Goal: Task Accomplishment & Management: Complete application form

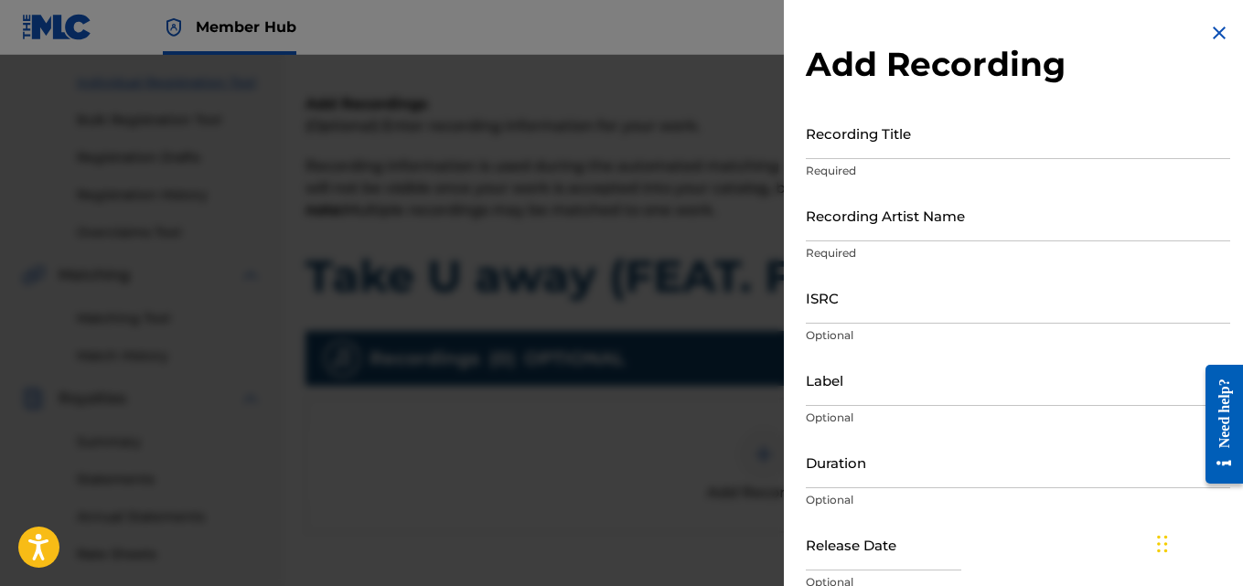
scroll to position [82, 0]
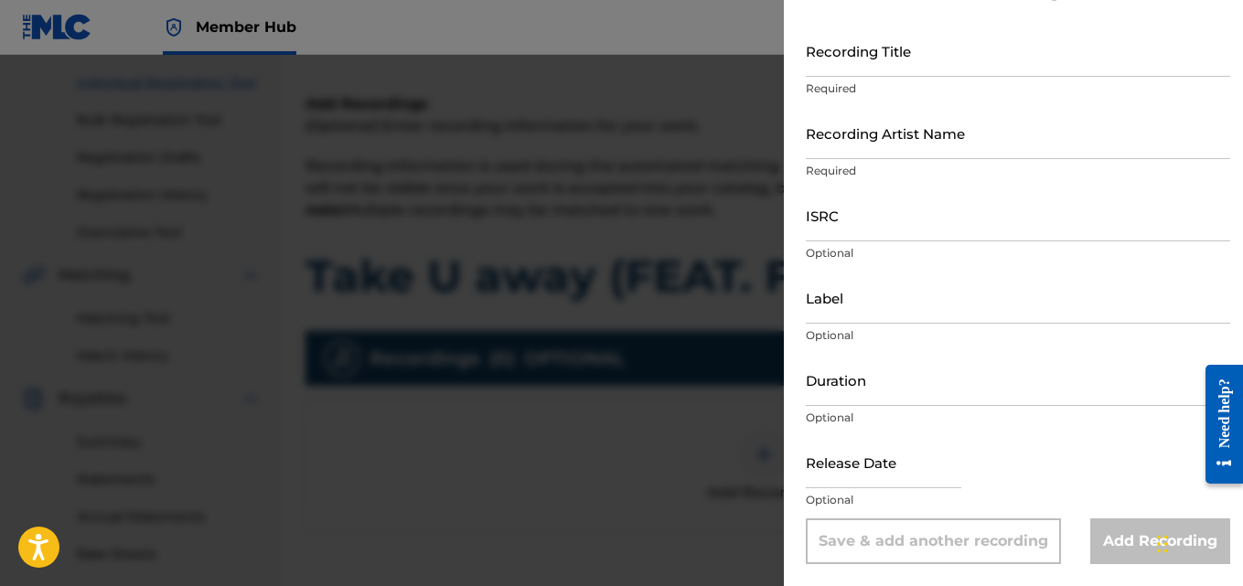
drag, startPoint x: 0, startPoint y: 0, endPoint x: 614, endPoint y: 297, distance: 681.9
click at [614, 297] on div at bounding box center [621, 348] width 1243 height 586
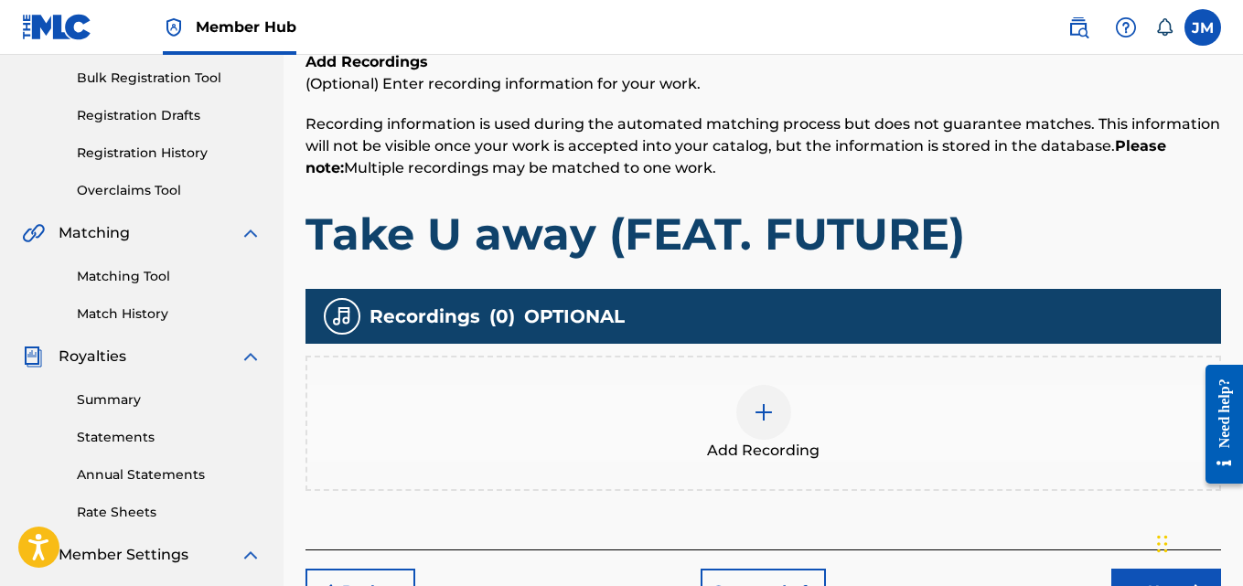
scroll to position [273, 0]
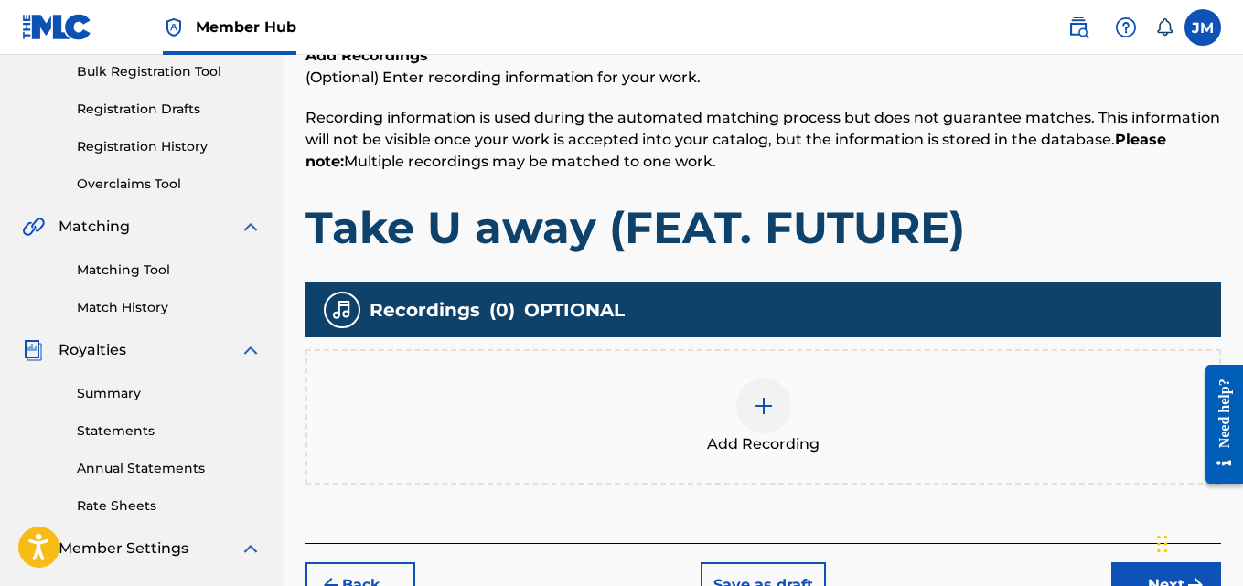
click at [495, 227] on h1 "Take U away (FEAT. FUTURE)" at bounding box center [763, 227] width 916 height 55
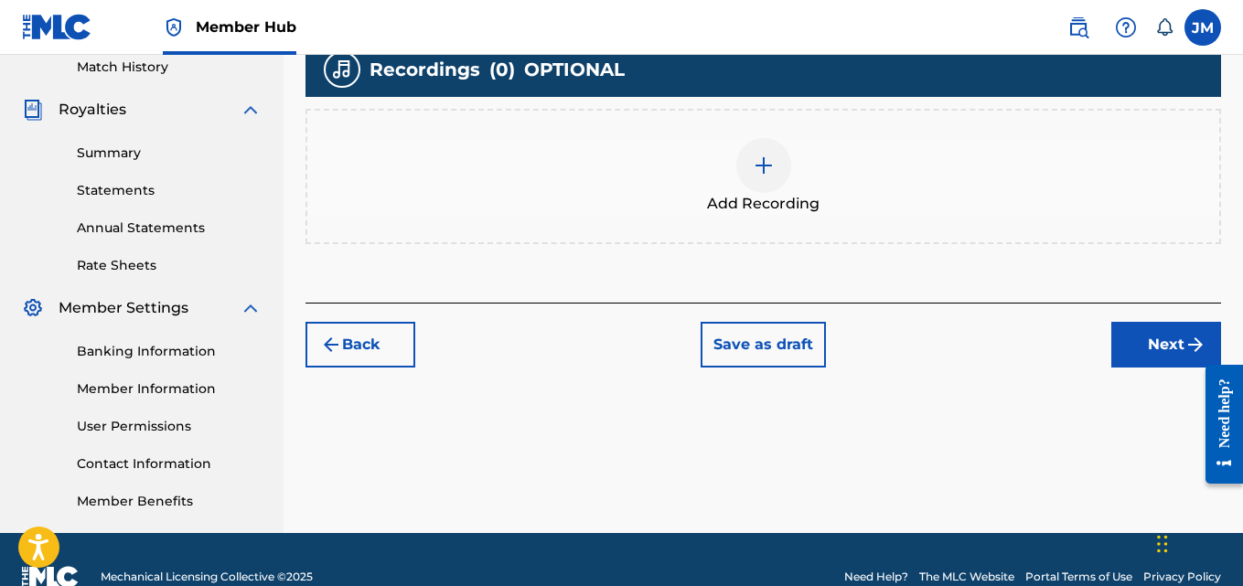
scroll to position [548, 0]
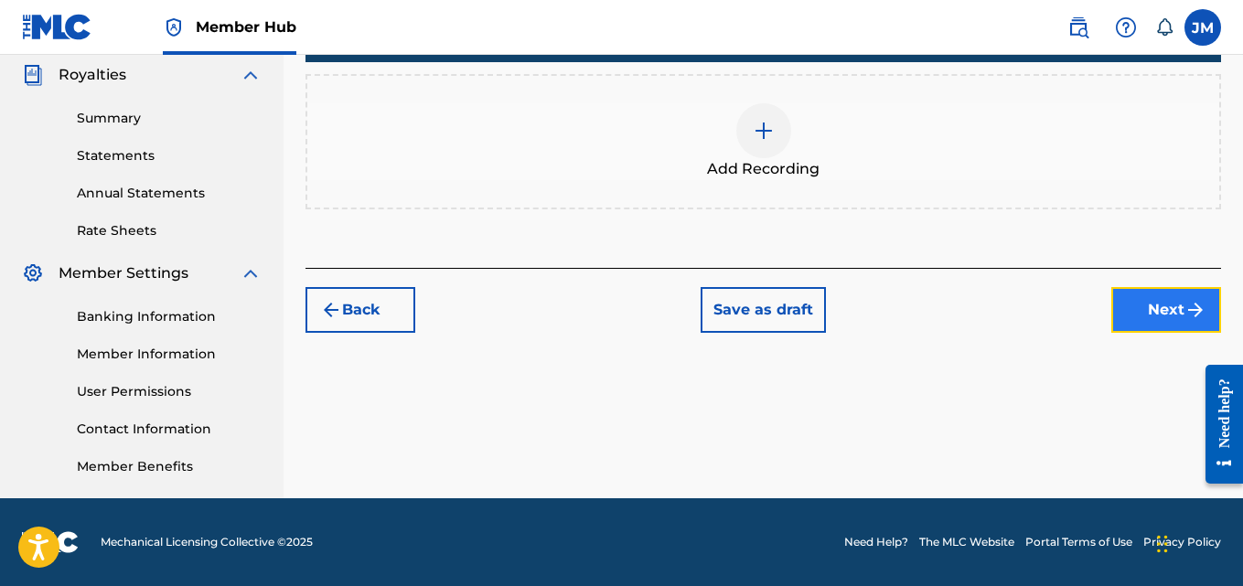
click at [1160, 306] on button "Next" at bounding box center [1166, 310] width 110 height 46
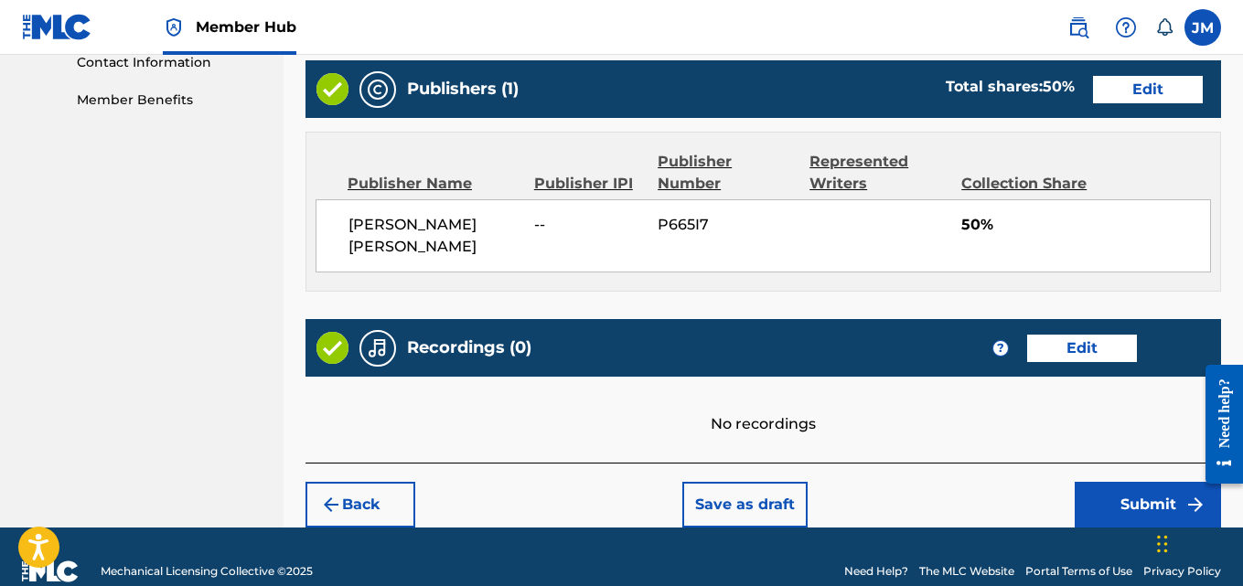
scroll to position [922, 0]
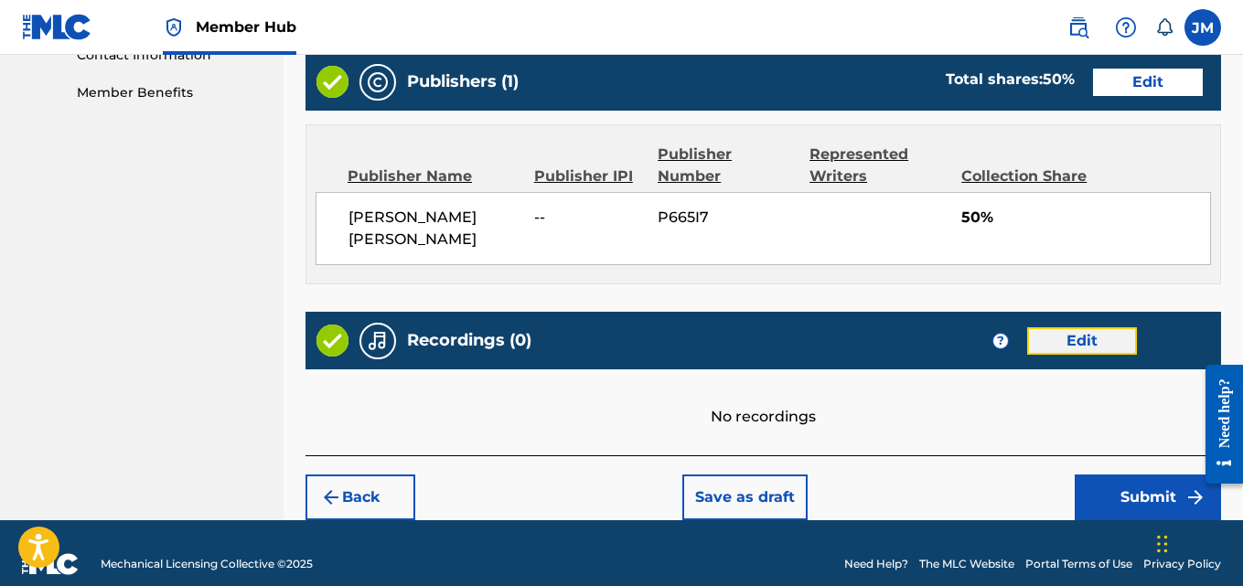
click at [1071, 327] on button "Edit" at bounding box center [1082, 340] width 110 height 27
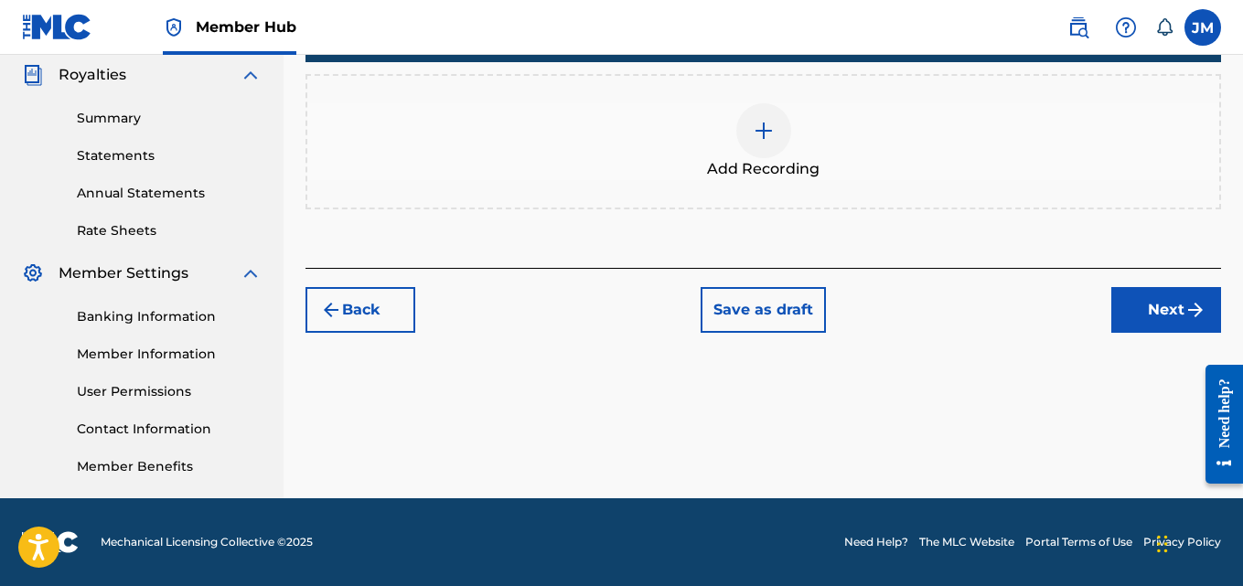
click at [777, 131] on div at bounding box center [763, 130] width 55 height 55
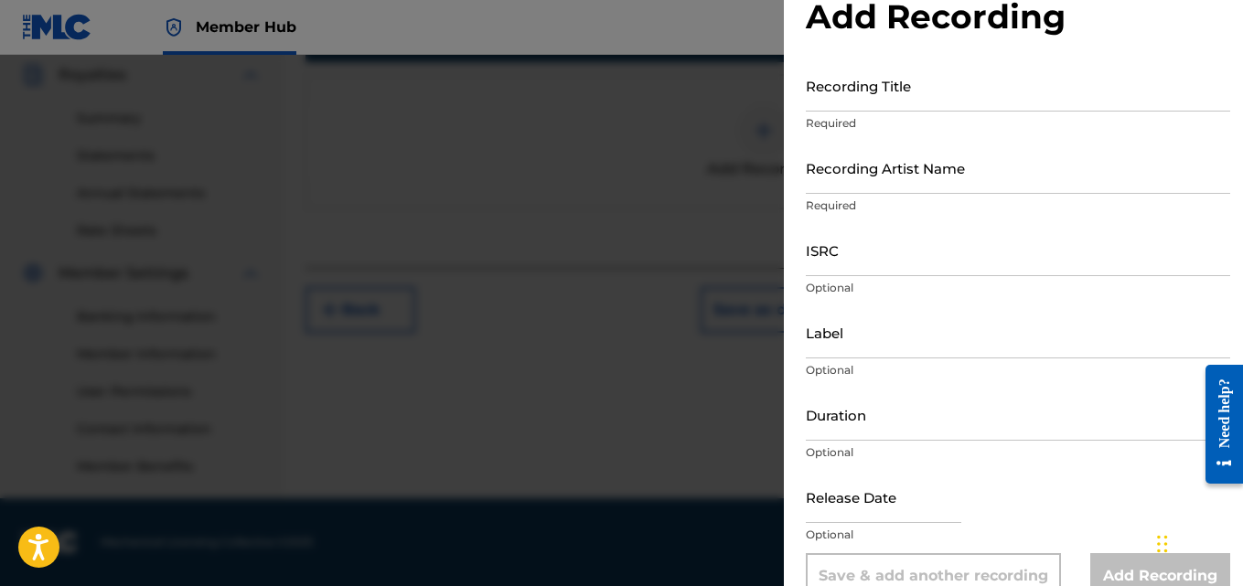
scroll to position [82, 0]
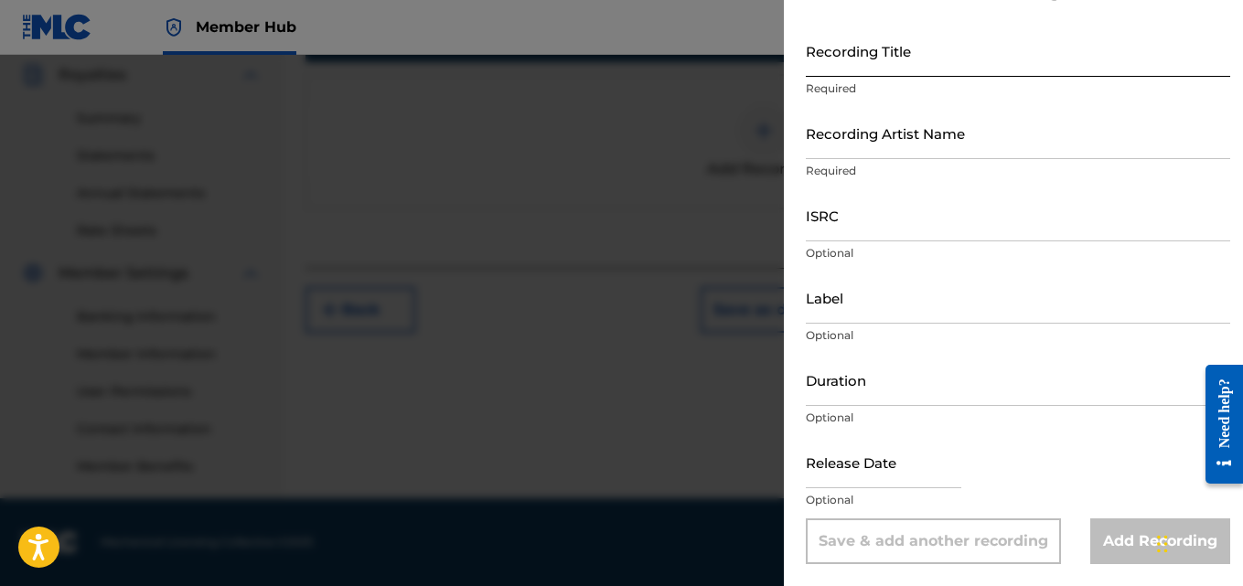
click at [854, 52] on input "Recording Title" at bounding box center [1018, 51] width 424 height 52
paste input "TAKE U AWAY (FEAT. FUTURE)"
type input "TAKE U AWAY (FEAT. FUTURE)"
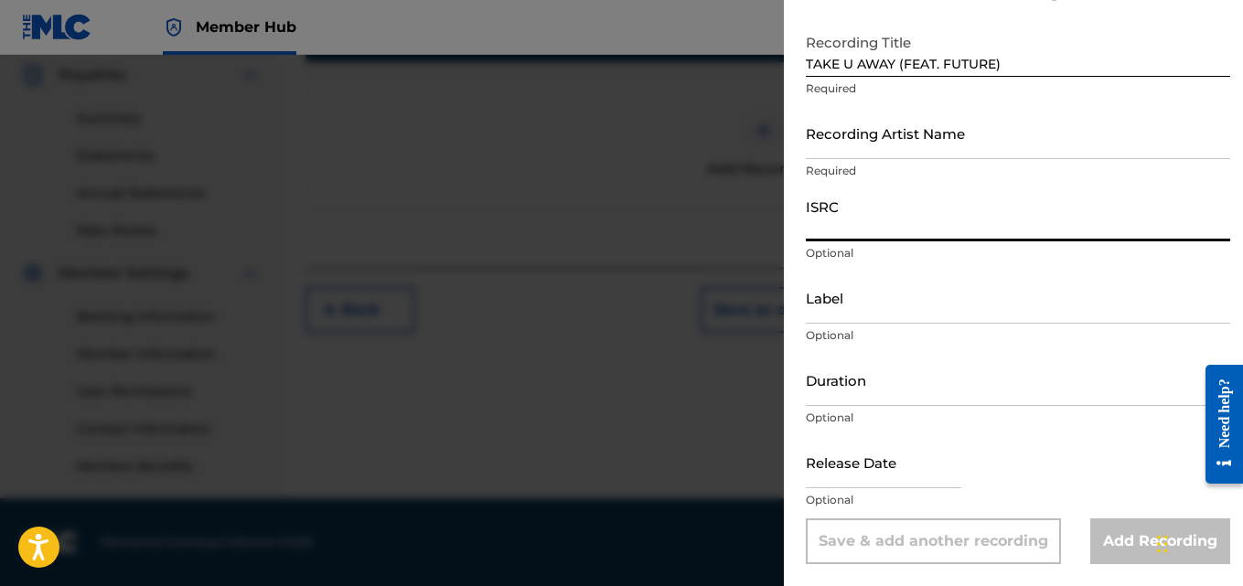
click at [820, 218] on input "ISRC" at bounding box center [1018, 215] width 424 height 52
paste input "ROCKO"
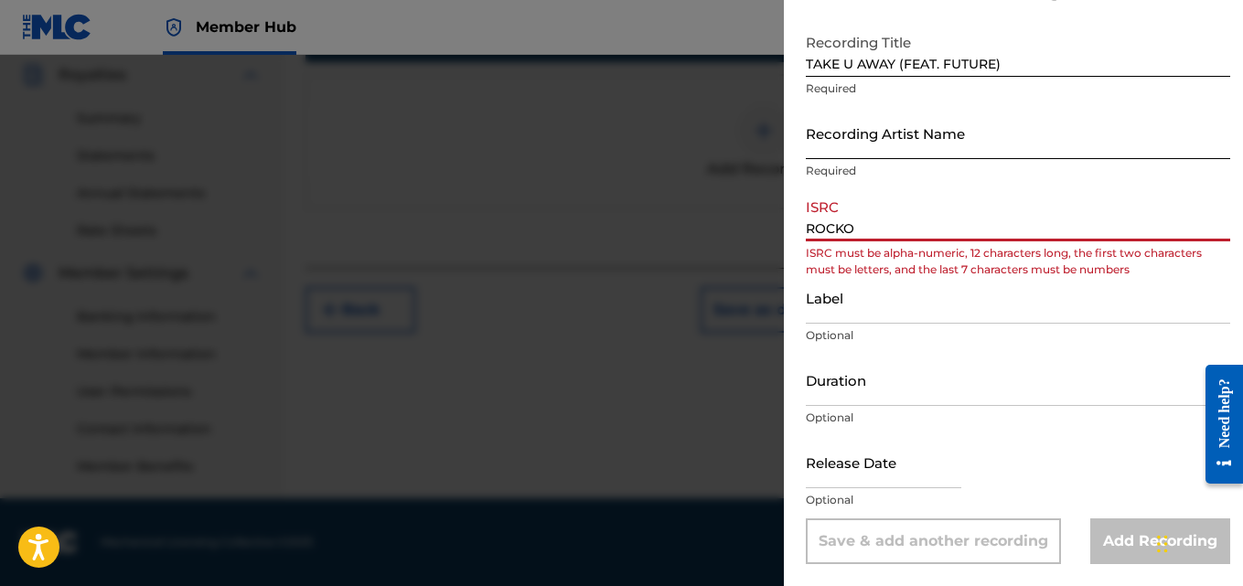
type input "ROCKO"
click at [853, 137] on input "Recording Artist Name" at bounding box center [1018, 133] width 424 height 52
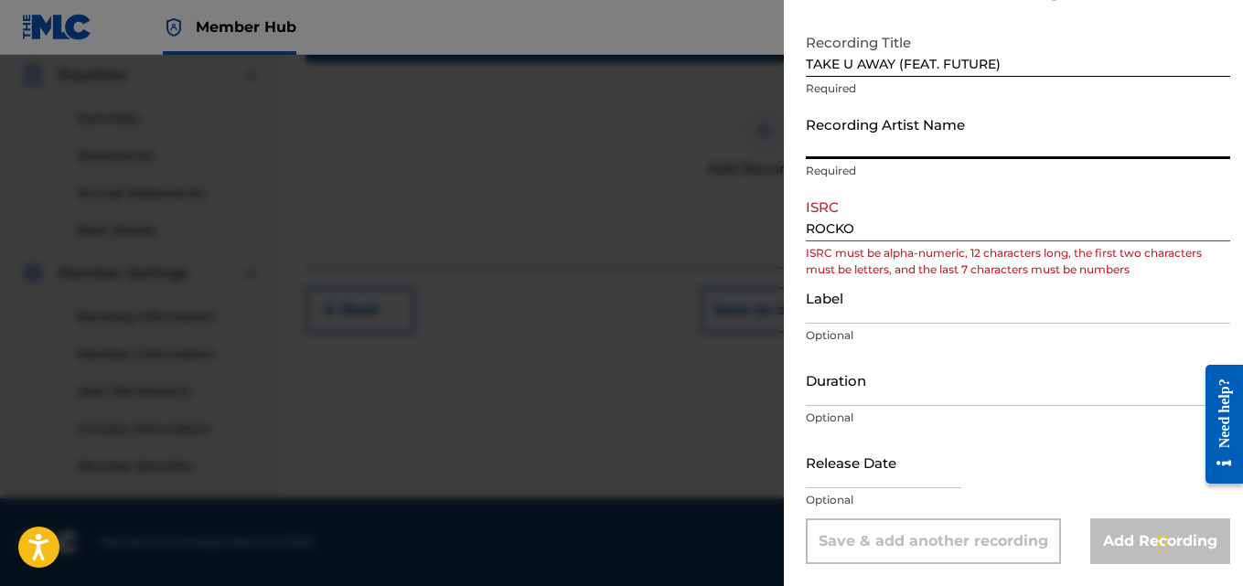
paste input "ROCKO"
type input "ROCKO"
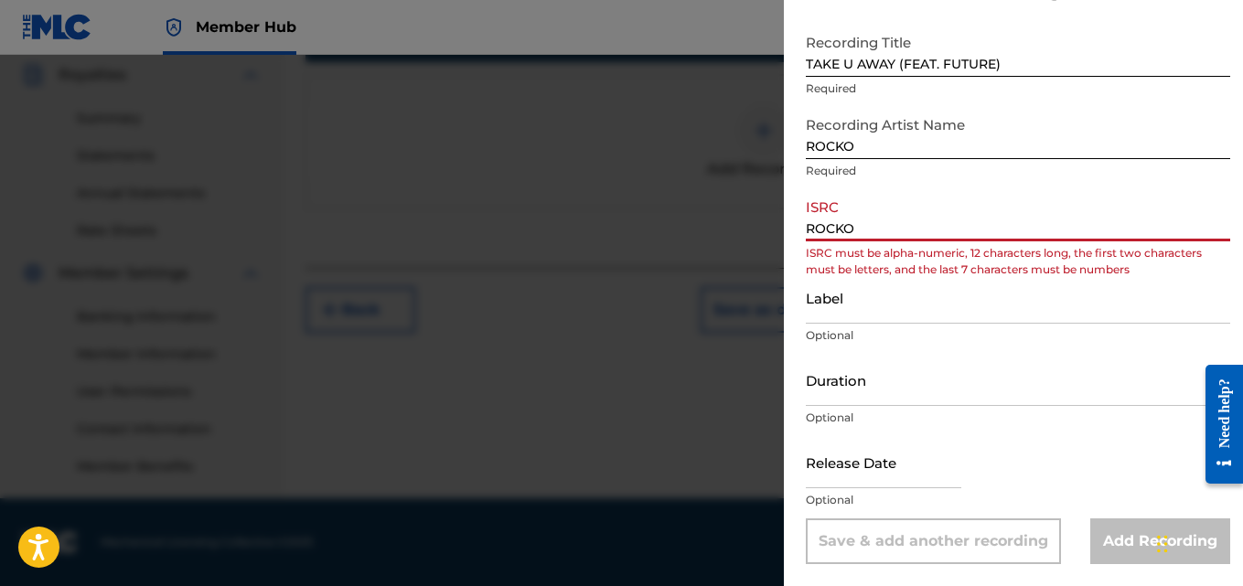
drag, startPoint x: 859, startPoint y: 230, endPoint x: 781, endPoint y: 240, distance: 78.3
click at [781, 240] on div "Add Recording Recording Title TAKE U AWAY (FEAT. FUTURE) Required Recording Art…" at bounding box center [621, 320] width 1243 height 531
paste input "USUYG1011752"
type input "USUYG1011752"
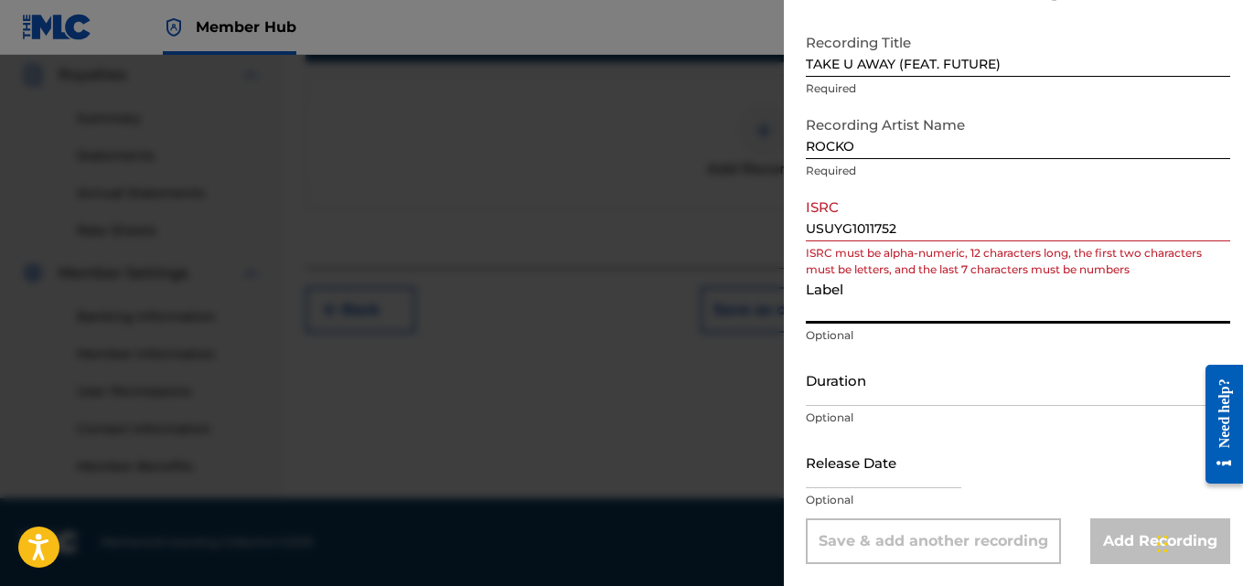
click at [839, 311] on input "Label" at bounding box center [1018, 298] width 424 height 52
paste input "A-1 RECORDINGS"
type input "A-1 RECORDINGS"
click at [888, 397] on input "Duration" at bounding box center [1018, 380] width 424 height 52
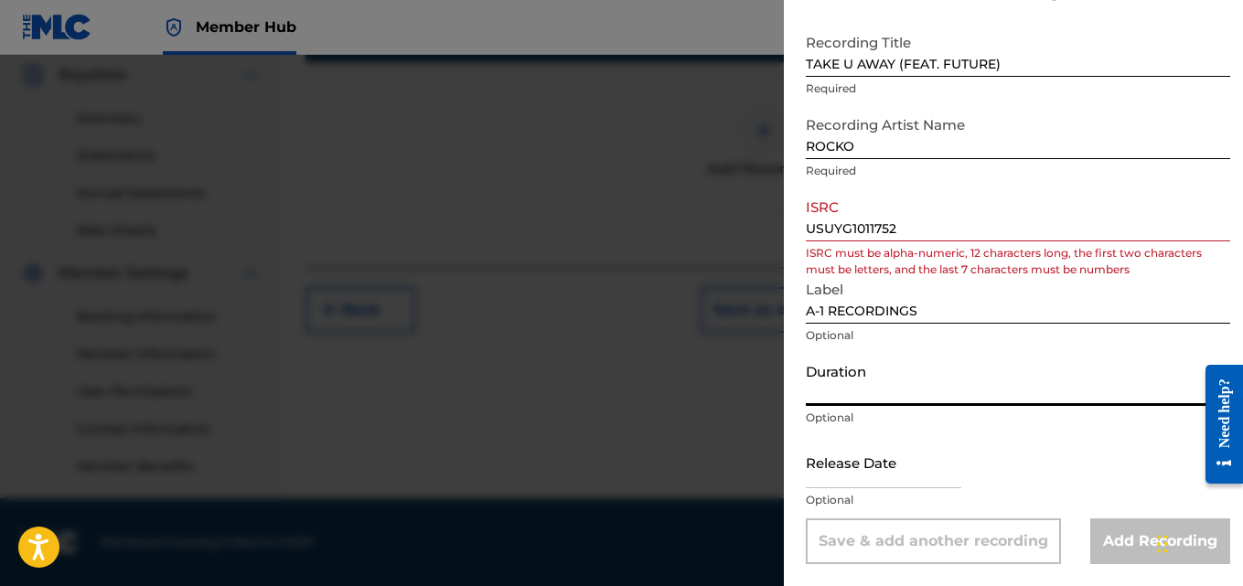
scroll to position [0, 0]
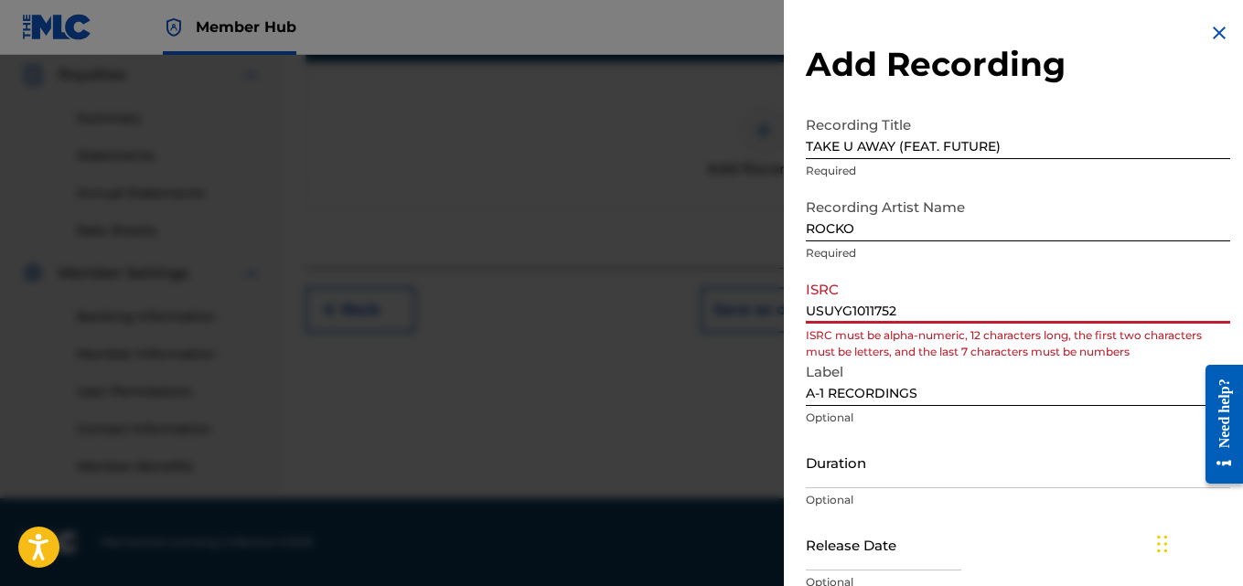
click at [905, 305] on input "USUYG1011752" at bounding box center [1018, 298] width 424 height 52
drag, startPoint x: 905, startPoint y: 305, endPoint x: 763, endPoint y: 327, distance: 144.5
click at [763, 327] on div "Add Recording Recording Title TAKE U AWAY (FEAT. FUTURE) Required Recording Art…" at bounding box center [621, 320] width 1243 height 531
click at [849, 311] on input "USUYF1011" at bounding box center [1018, 298] width 424 height 52
click at [889, 309] on input "USUYG1011" at bounding box center [1018, 298] width 424 height 52
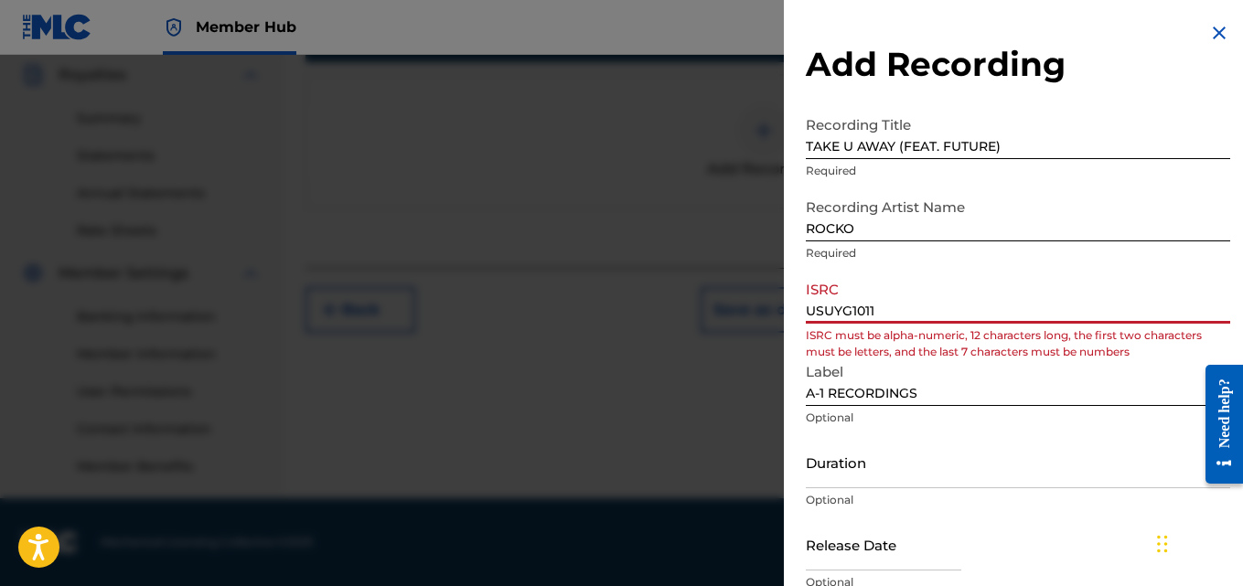
click at [889, 309] on input "USUYG1011" at bounding box center [1018, 298] width 424 height 52
click at [855, 318] on input "USUYG1011" at bounding box center [1018, 298] width 424 height 52
click at [880, 308] on input "USUYG1011" at bounding box center [1018, 298] width 424 height 52
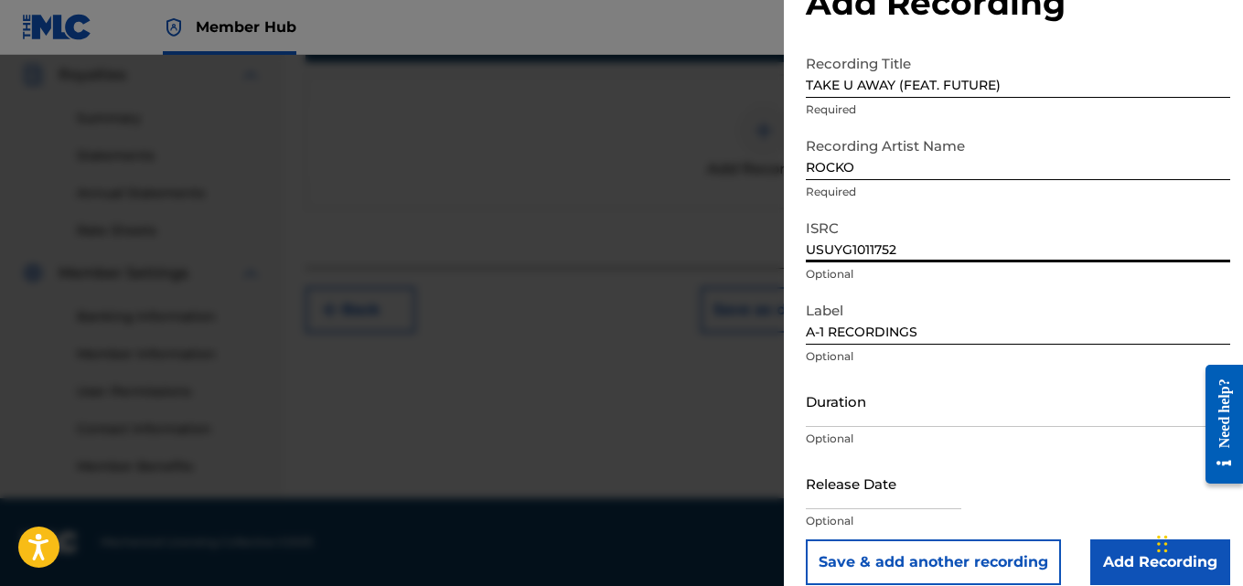
scroll to position [82, 0]
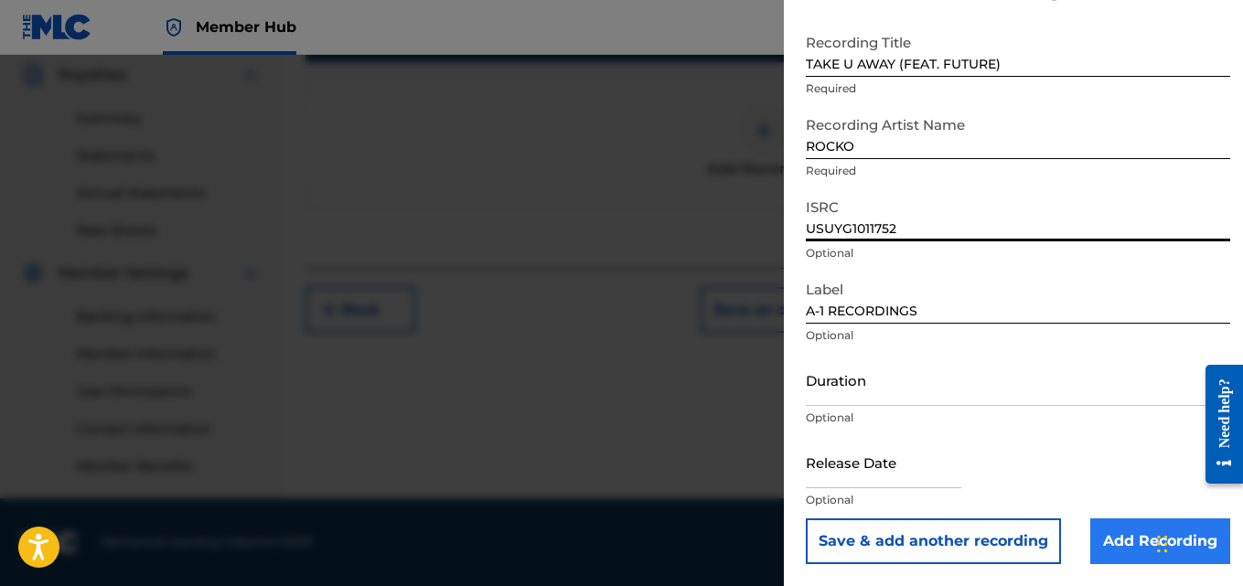
type input "USUYG1011752"
click at [1118, 531] on input "Add Recording" at bounding box center [1160, 542] width 140 height 46
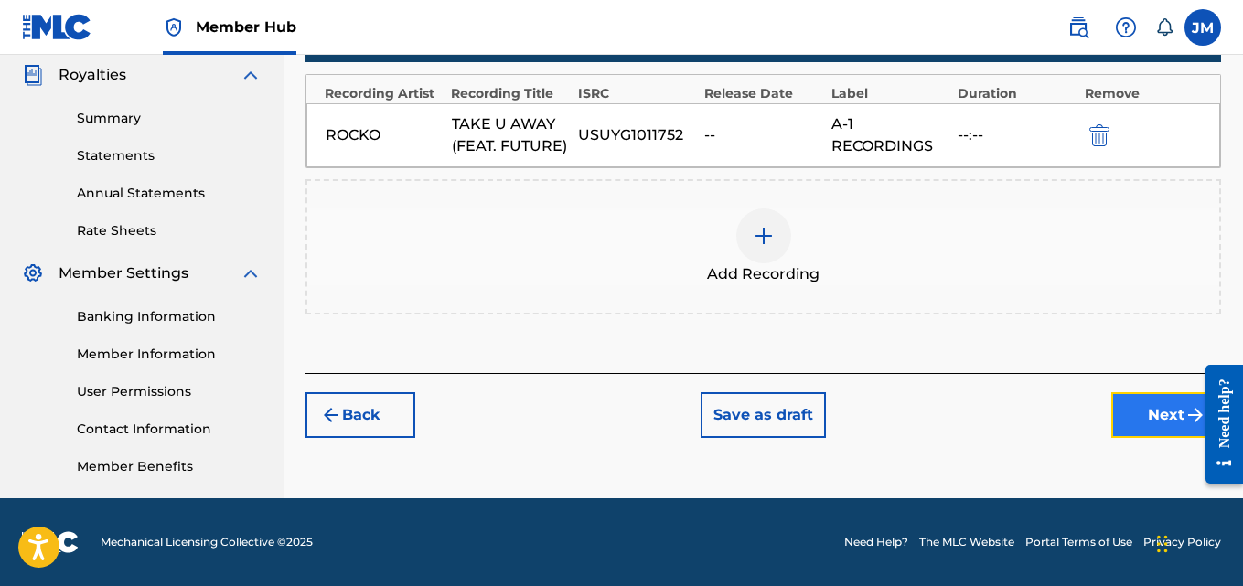
click at [1164, 420] on button "Next" at bounding box center [1166, 415] width 110 height 46
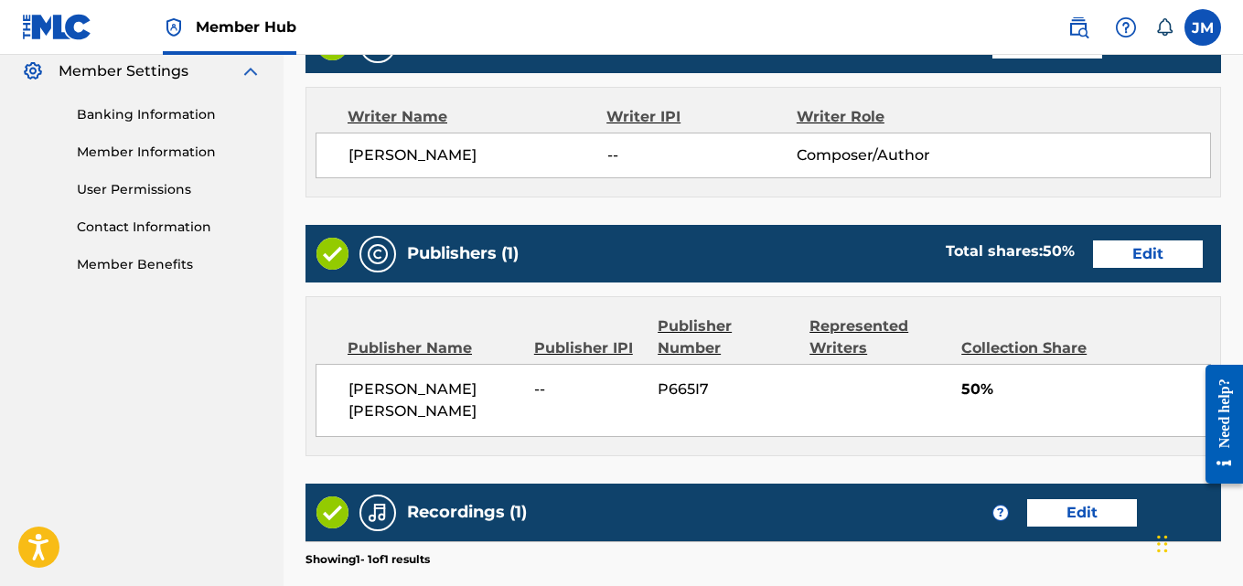
scroll to position [982, 0]
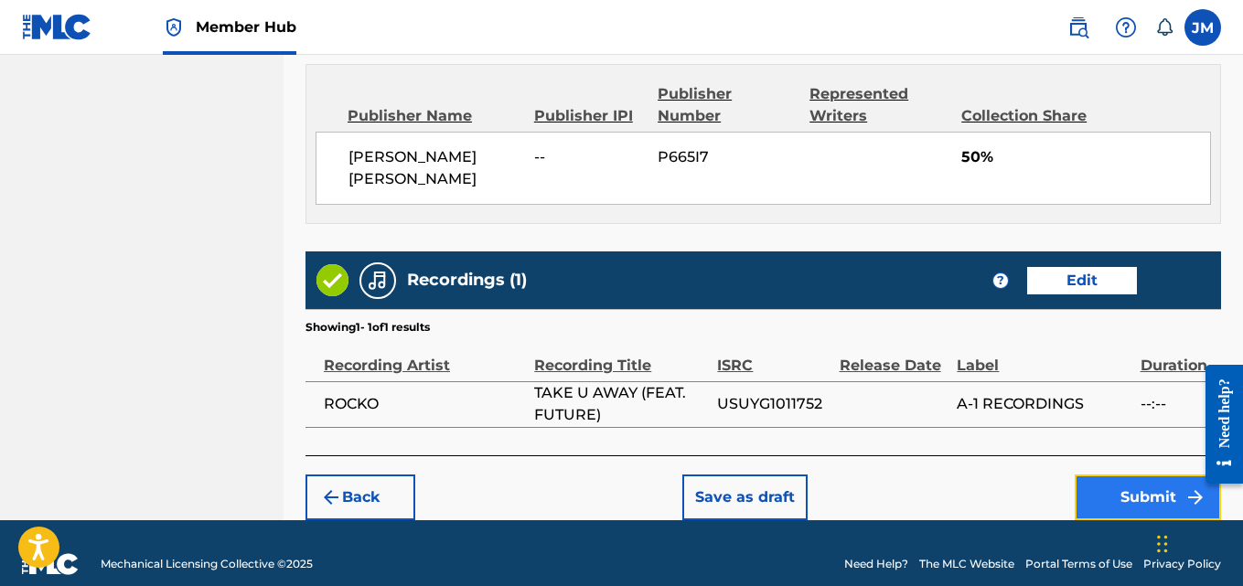
click at [1145, 484] on button "Submit" at bounding box center [1148, 498] width 146 height 46
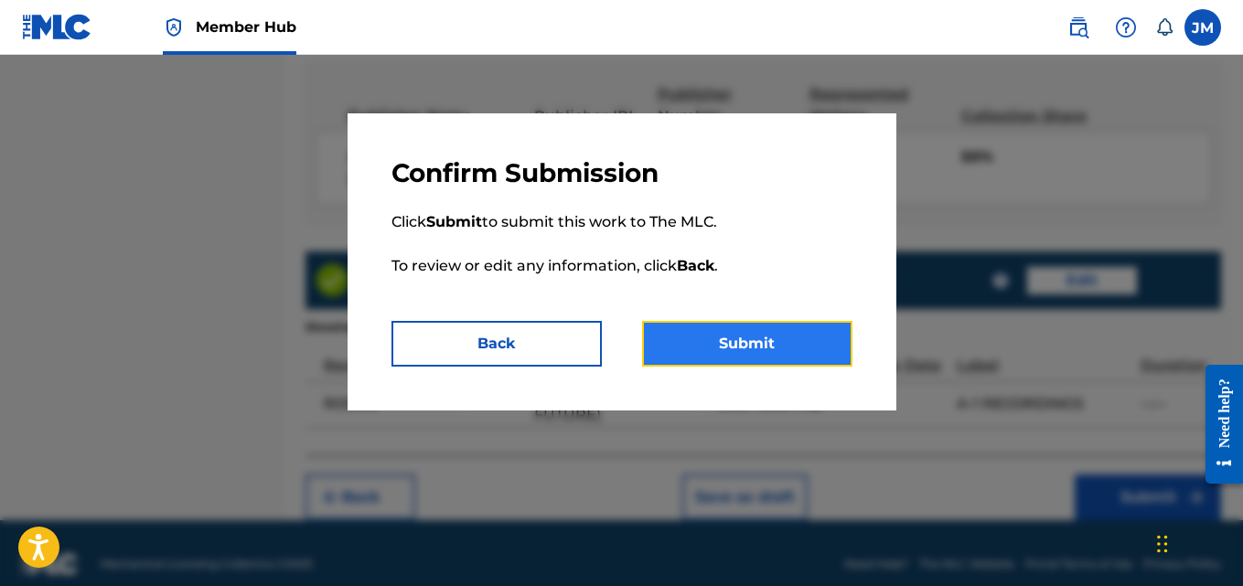
click at [702, 353] on button "Submit" at bounding box center [747, 344] width 210 height 46
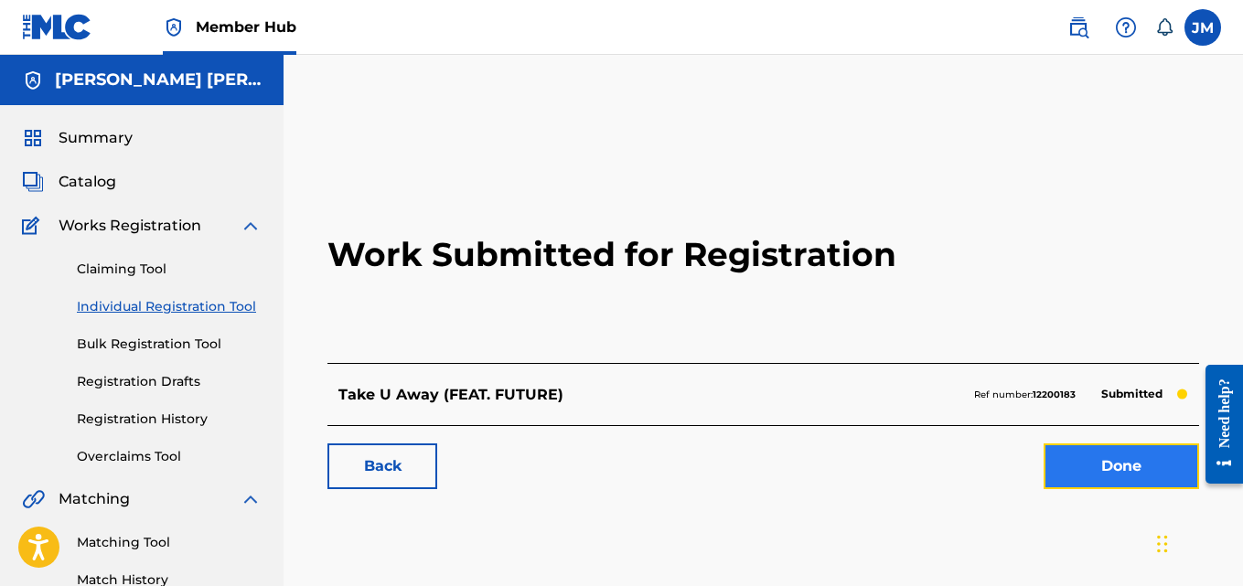
click at [1130, 480] on link "Done" at bounding box center [1121, 467] width 155 height 46
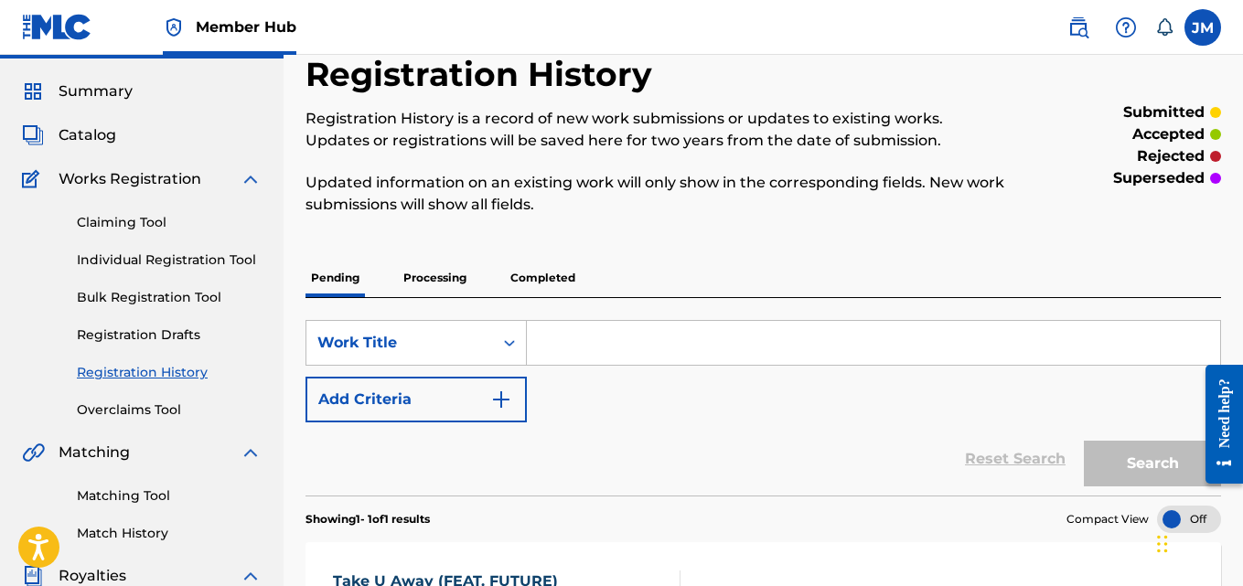
scroll to position [48, 0]
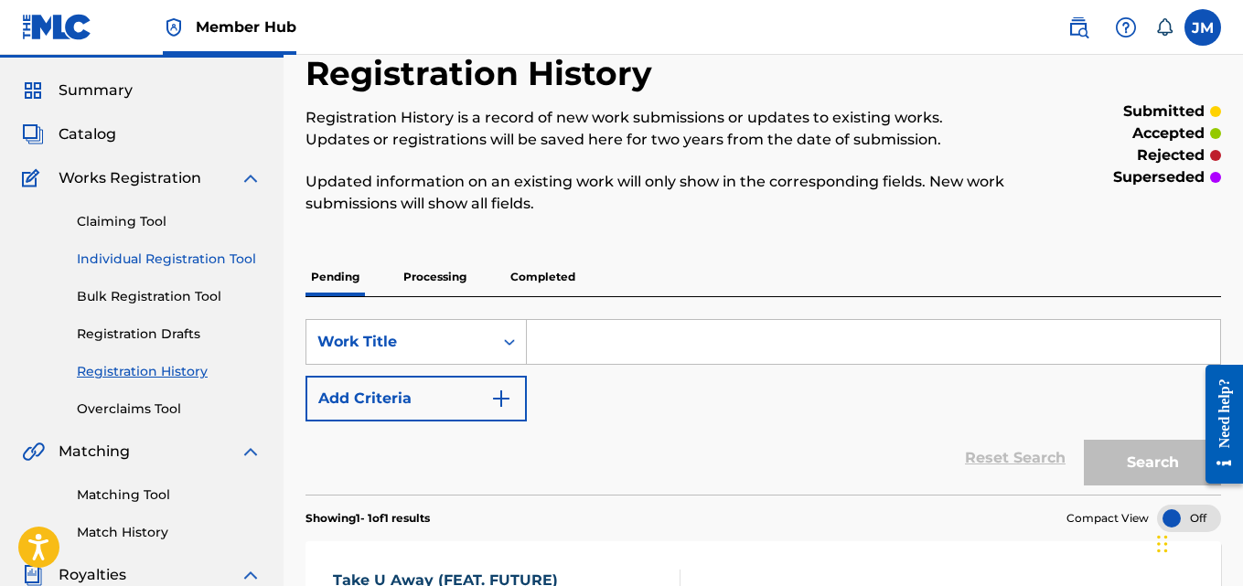
click at [177, 257] on link "Individual Registration Tool" at bounding box center [169, 259] width 185 height 19
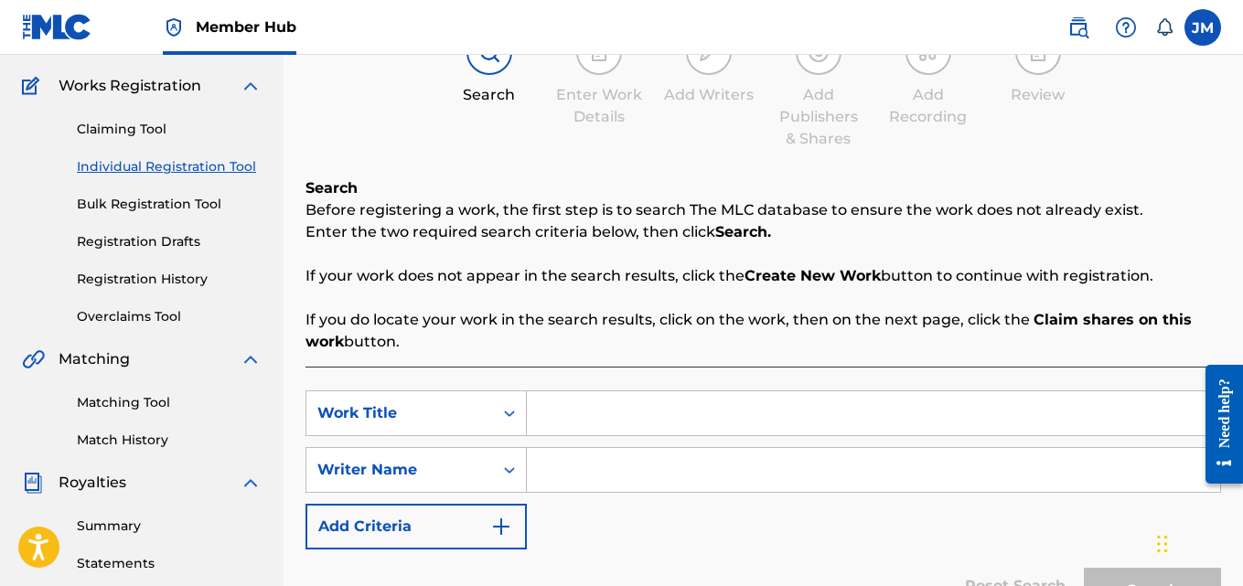
scroll to position [141, 0]
click at [554, 417] on input "Search Form" at bounding box center [873, 413] width 693 height 44
type input "g"
drag, startPoint x: 554, startPoint y: 417, endPoint x: 664, endPoint y: 436, distance: 111.4
click at [664, 436] on div "SearchWithCriteriaf1a303a3-c6f8-4111-a4a4-0b3529b4cbdc Work Title GET IN LINE S…" at bounding box center [763, 469] width 916 height 159
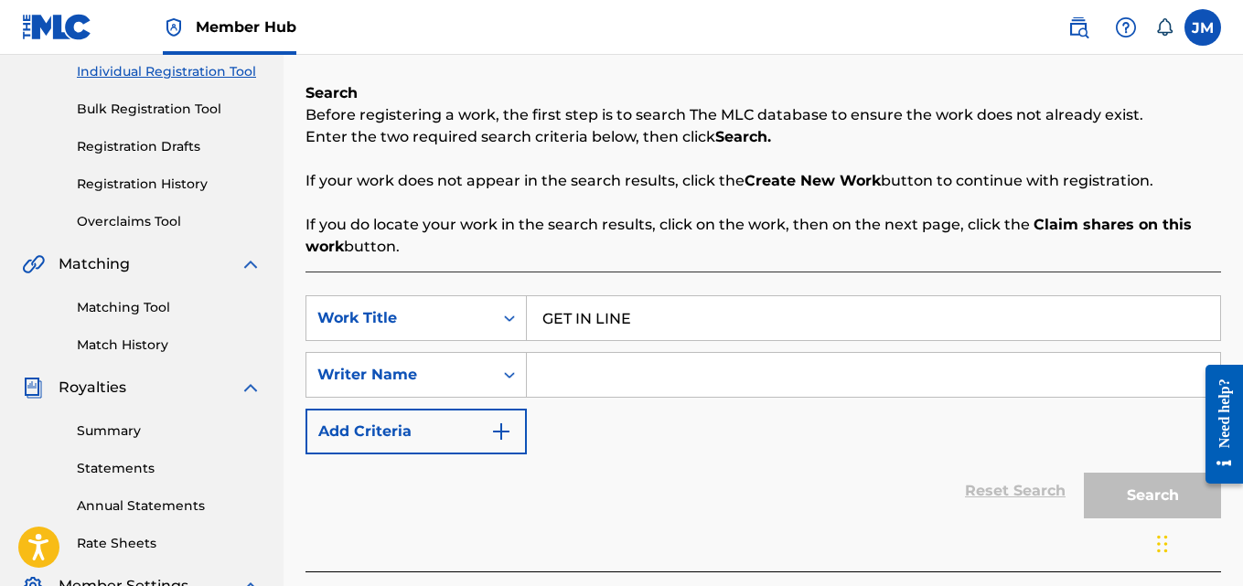
scroll to position [278, 0]
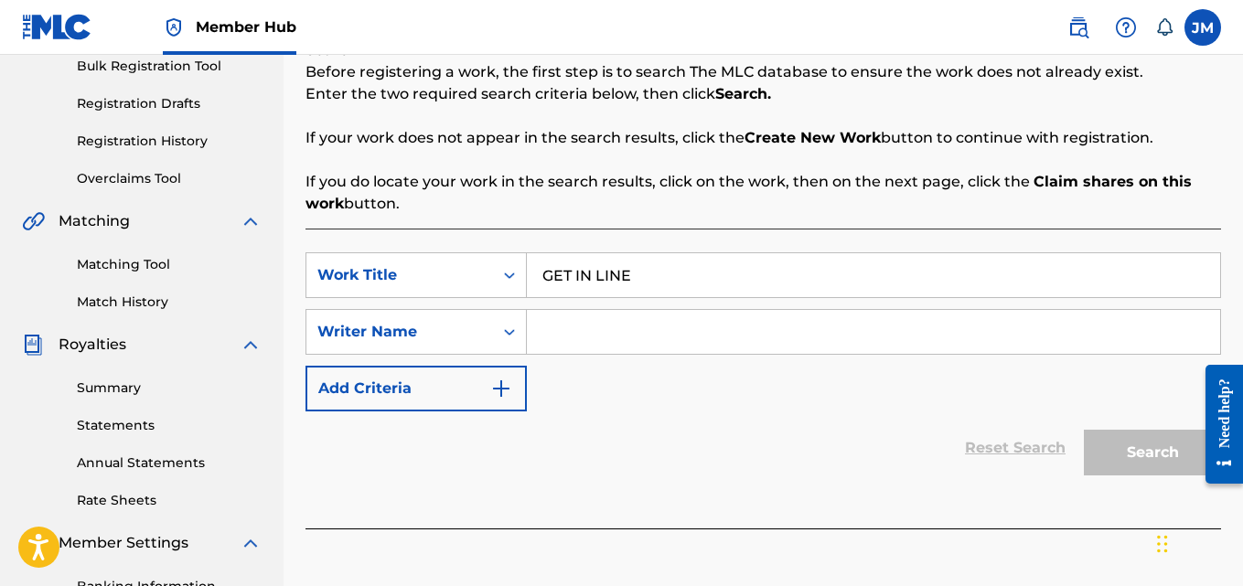
type input "GET IN LINE"
click at [664, 436] on div "Reset Search Search" at bounding box center [763, 448] width 916 height 73
click at [598, 332] on input "Search Form" at bounding box center [873, 332] width 693 height 44
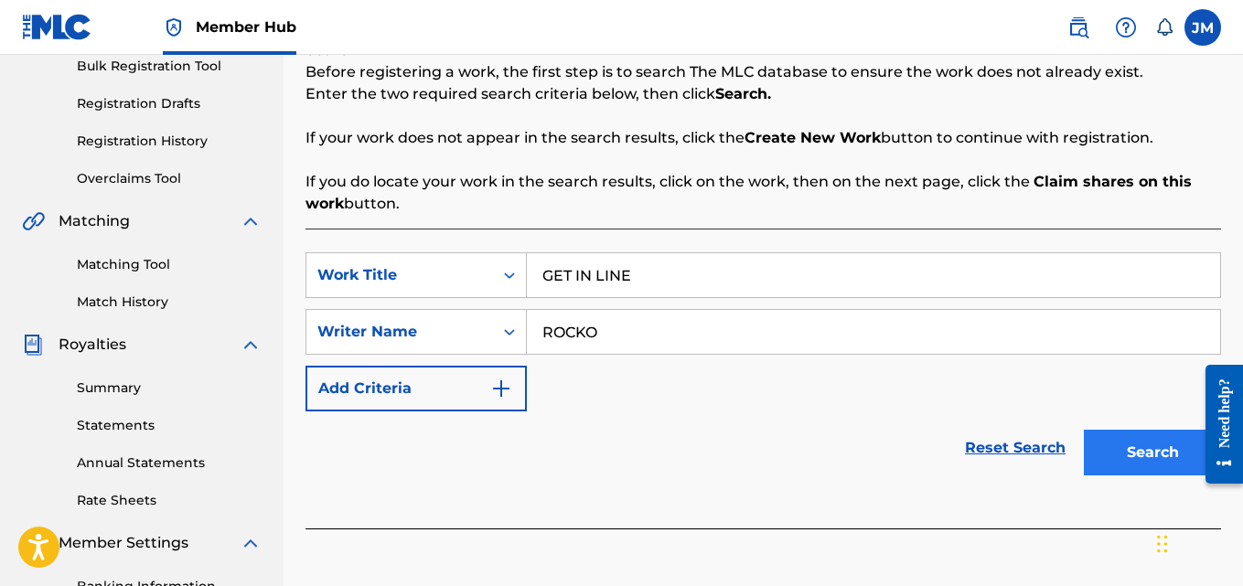
type input "ROCKO"
click at [1132, 463] on button "Search" at bounding box center [1152, 453] width 137 height 46
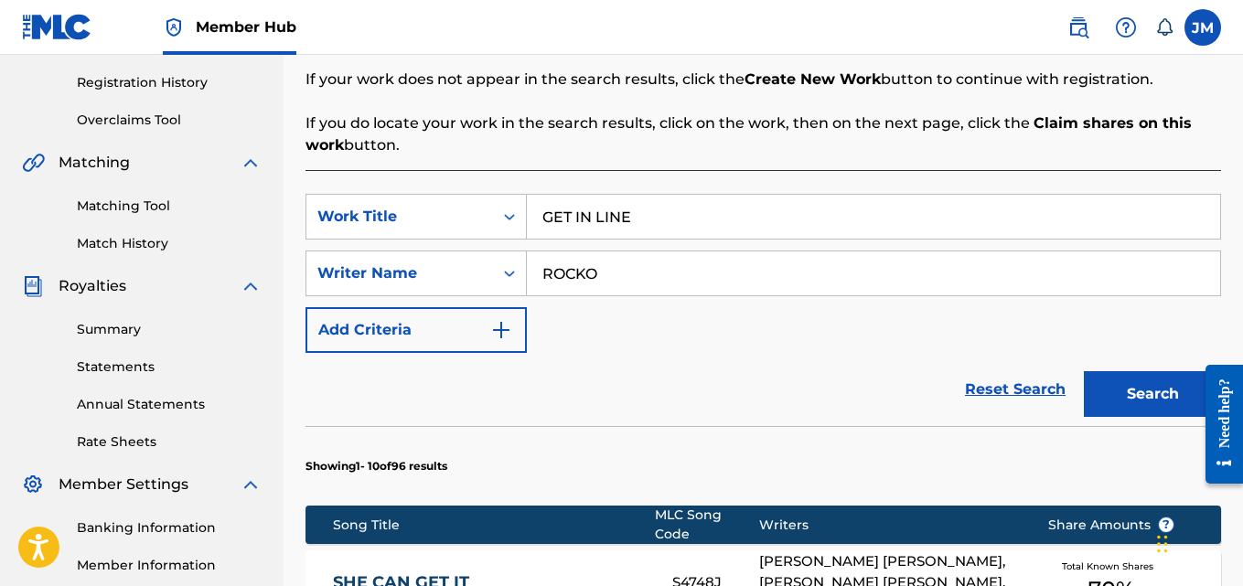
scroll to position [0, 0]
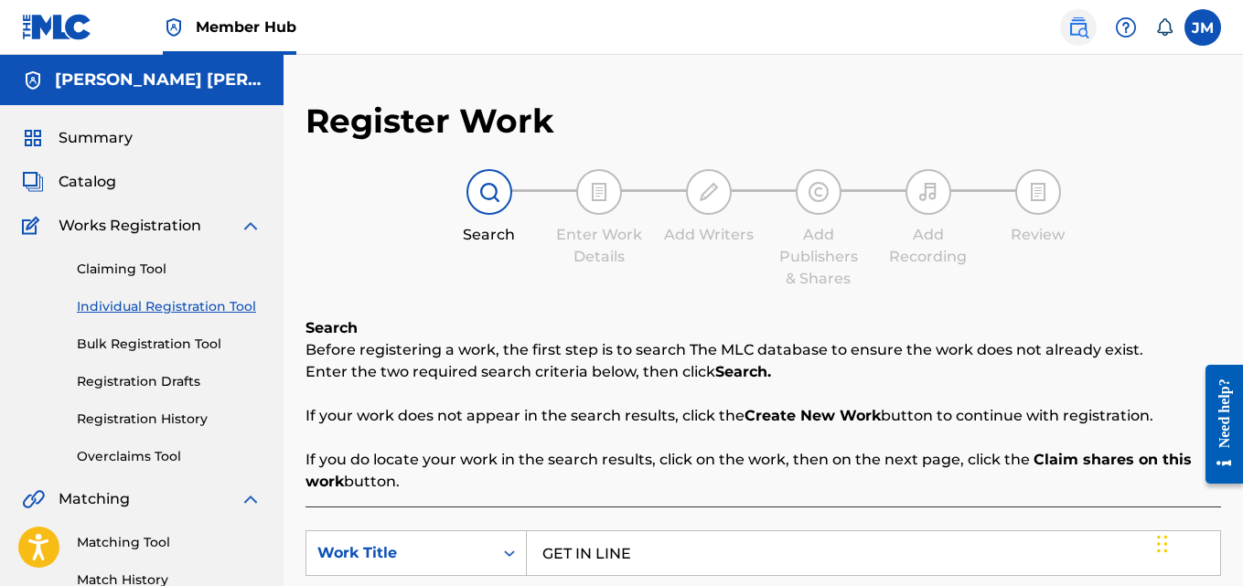
click at [1071, 28] on img at bounding box center [1078, 27] width 22 height 22
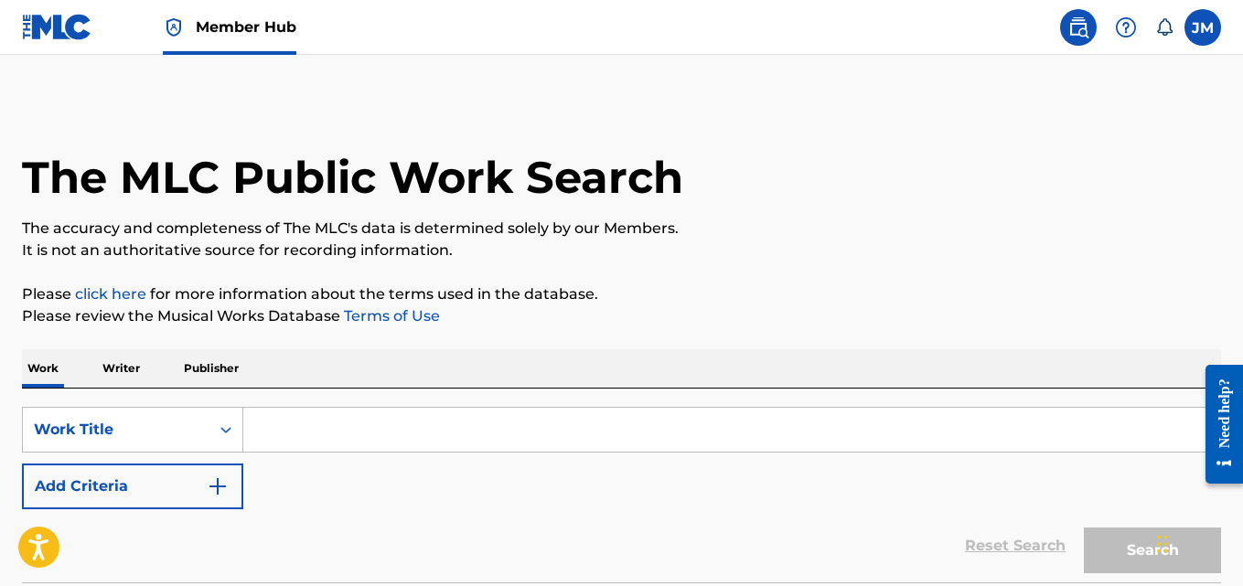
click at [503, 447] on input "Search Form" at bounding box center [731, 430] width 977 height 44
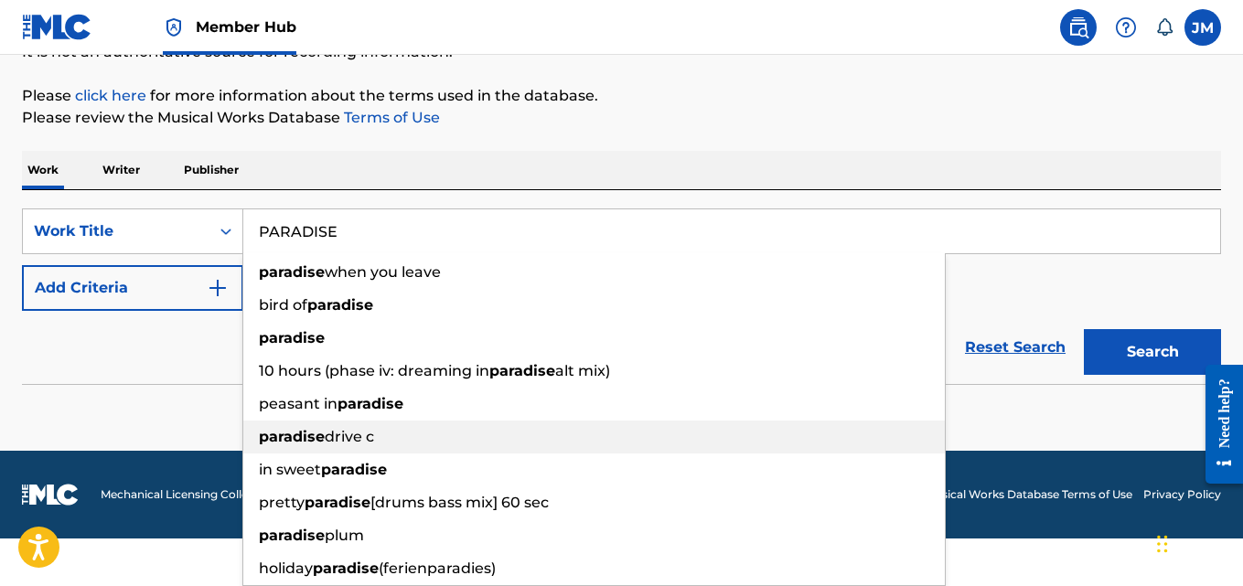
click at [503, 447] on div "paradise drive c" at bounding box center [594, 437] width 702 height 33
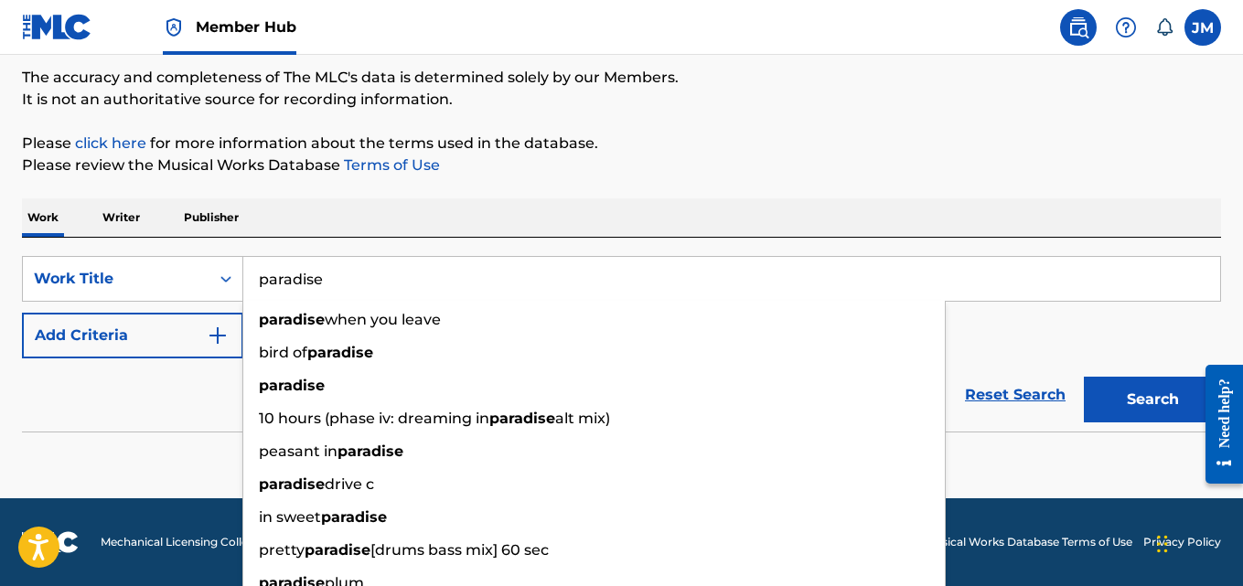
type input "paradise"
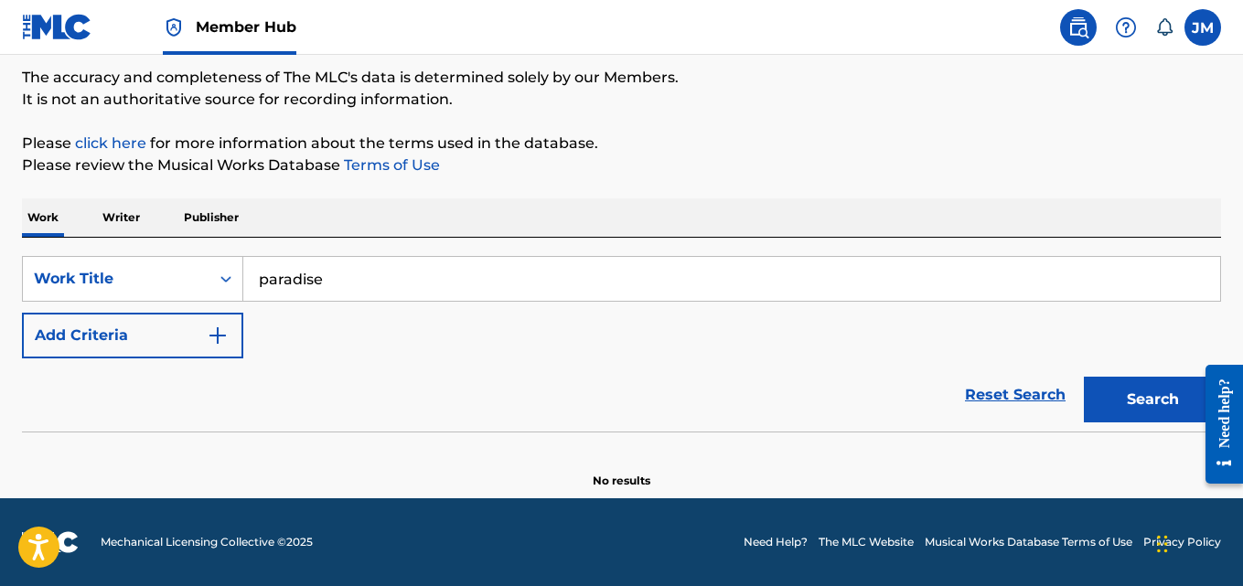
click at [154, 419] on div "Reset Search Search" at bounding box center [621, 395] width 1199 height 73
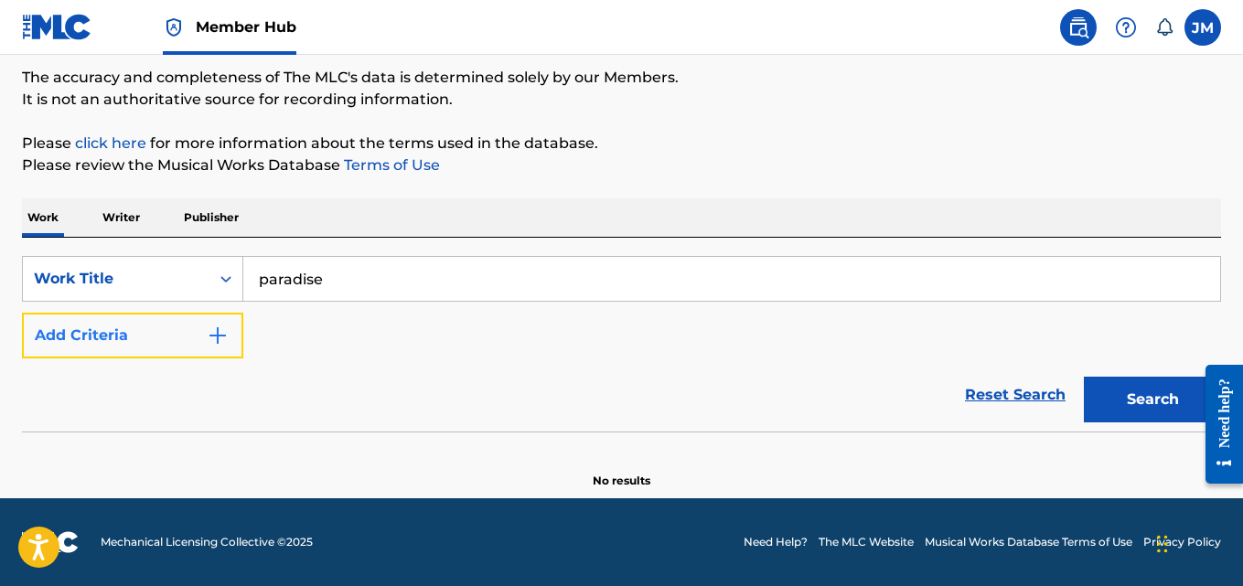
click at [213, 338] on img "Search Form" at bounding box center [218, 336] width 22 height 22
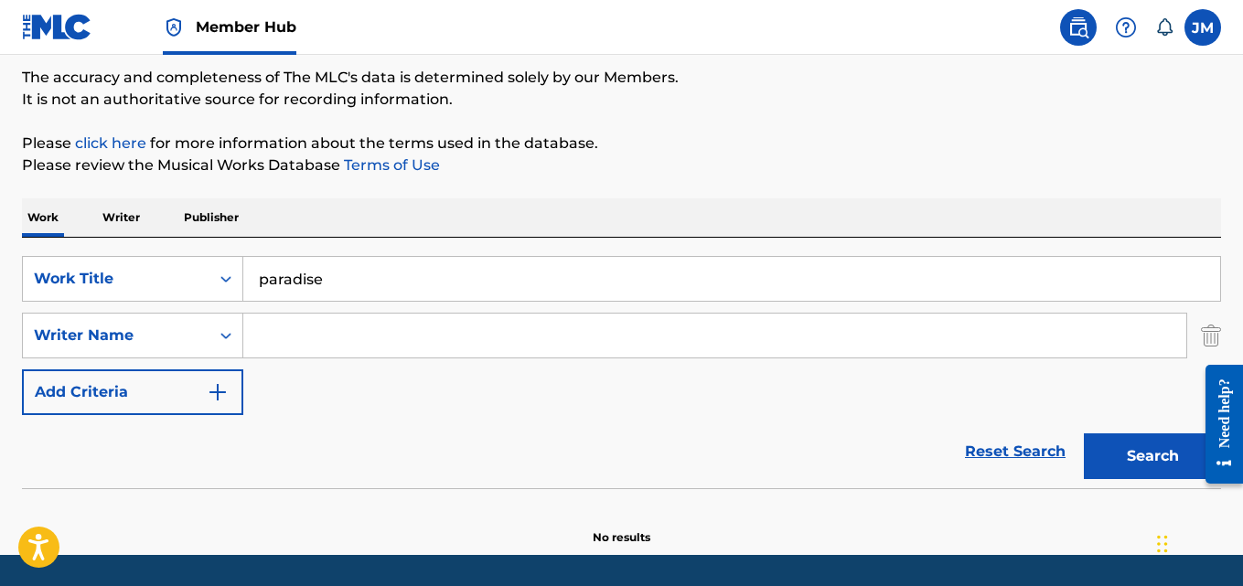
click at [335, 327] on input "Search Form" at bounding box center [714, 336] width 943 height 44
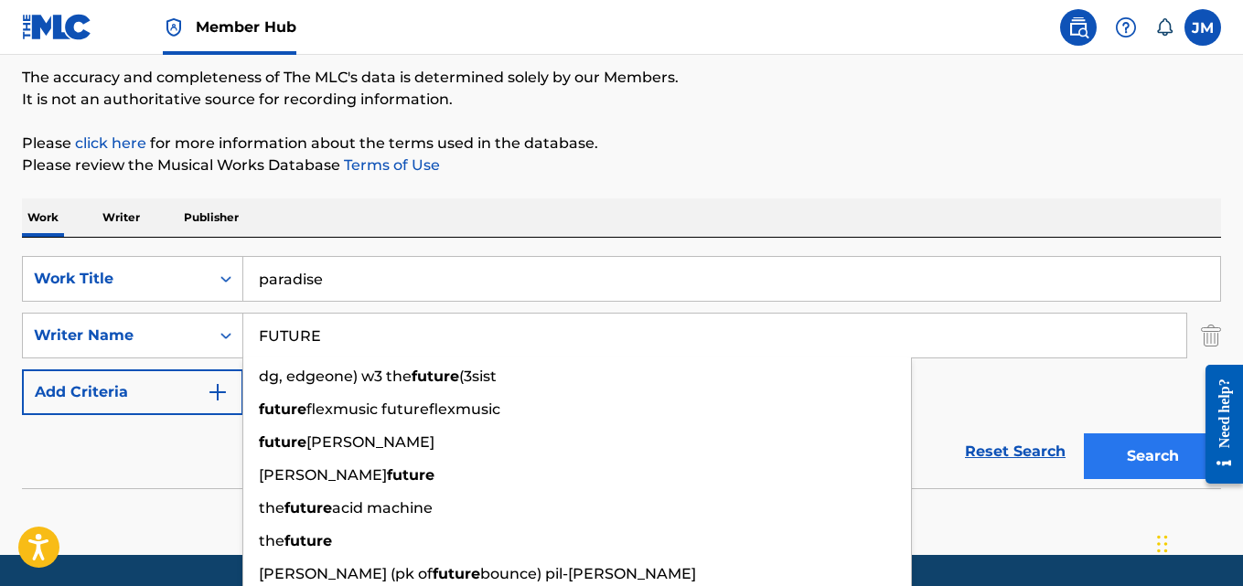
type input "FUTURE"
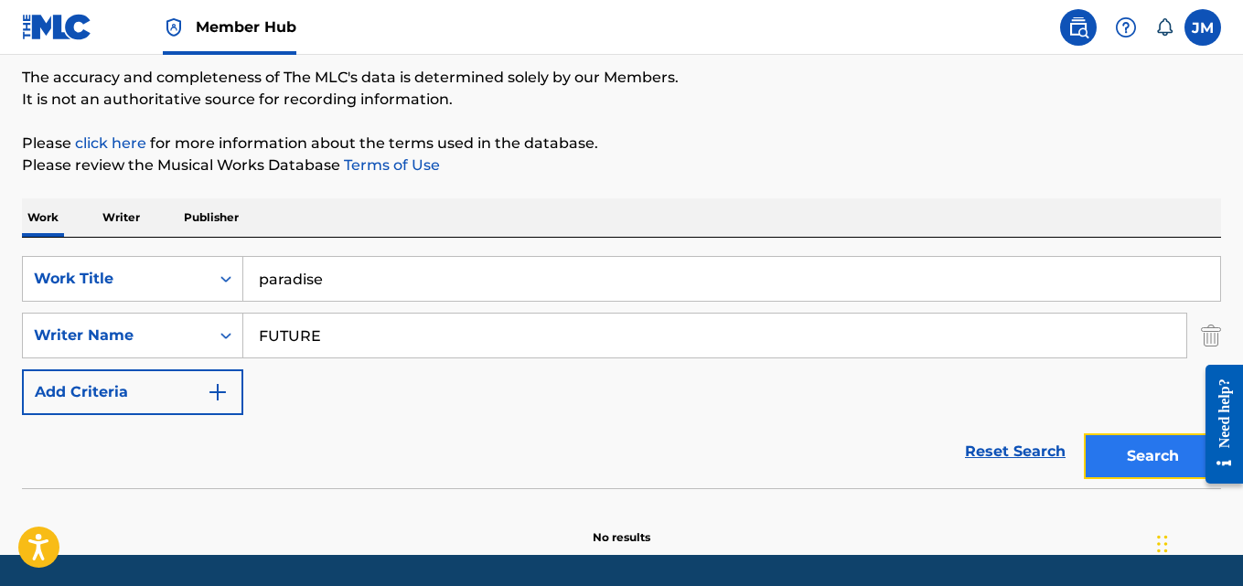
click at [1147, 452] on button "Search" at bounding box center [1152, 457] width 137 height 46
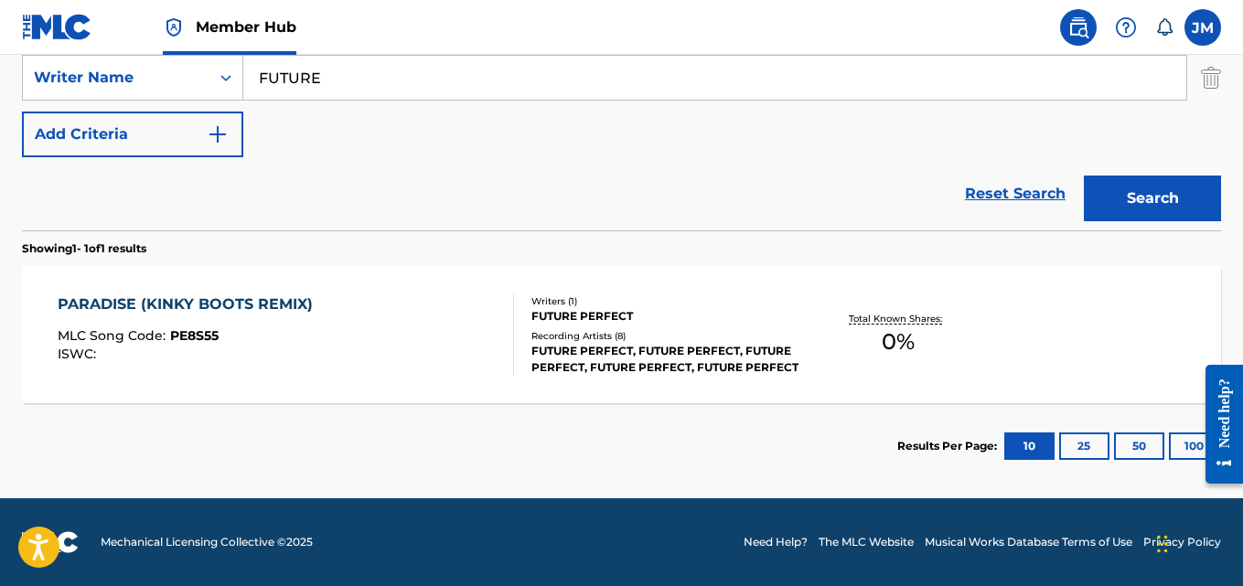
scroll to position [0, 0]
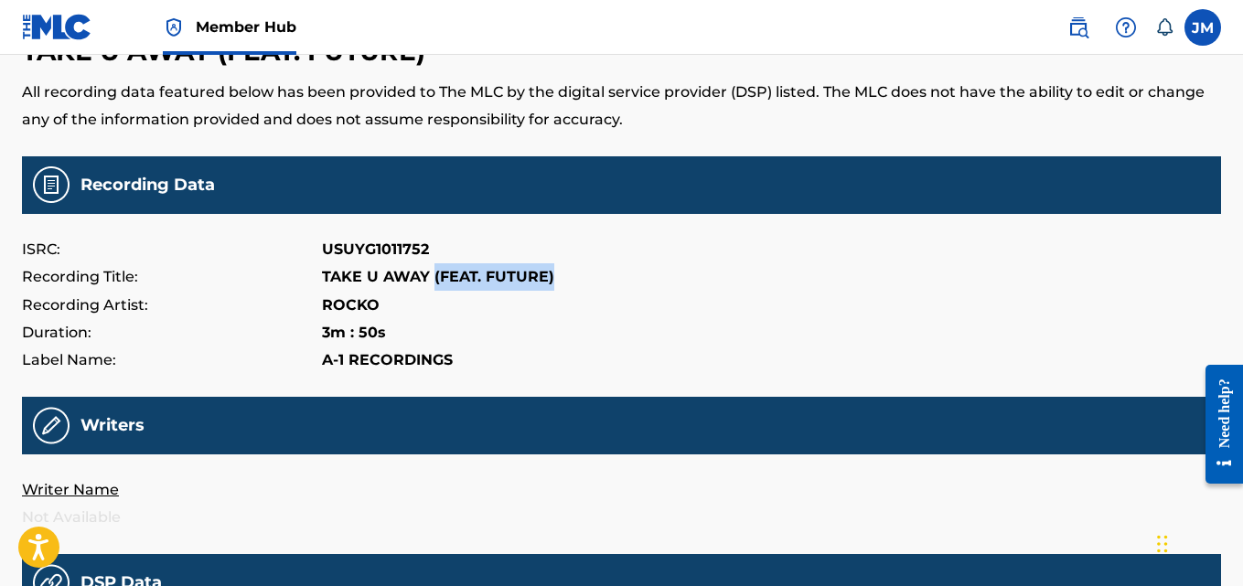
scroll to position [87, 0]
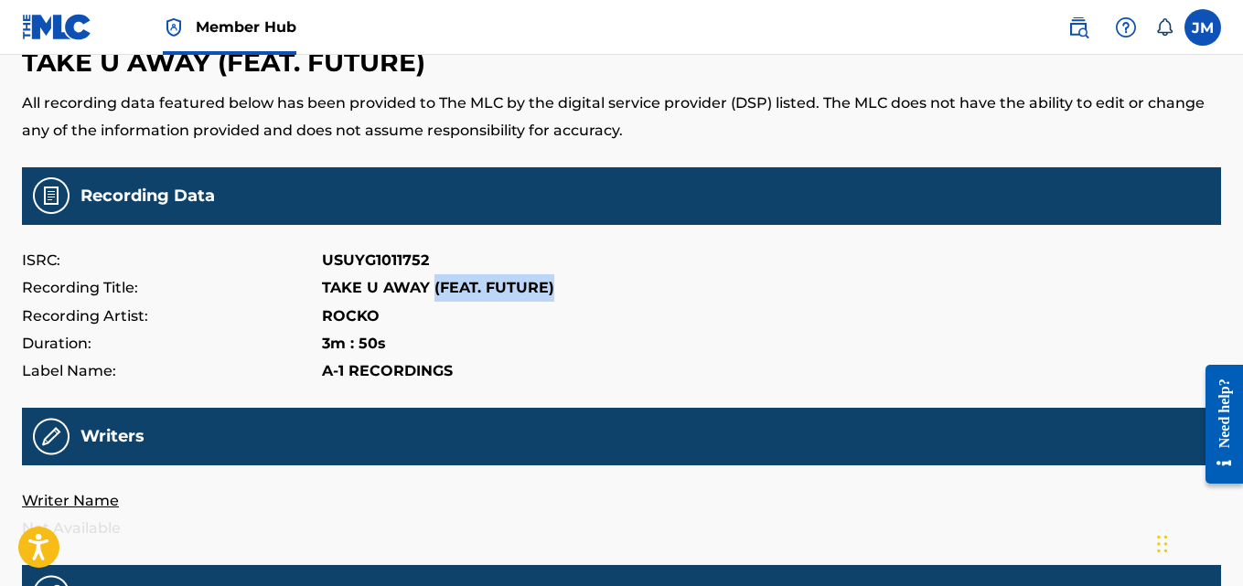
click at [567, 281] on div "Recording Title: TAKE U AWAY (FEAT. FUTURE)" at bounding box center [621, 287] width 1199 height 27
drag, startPoint x: 567, startPoint y: 281, endPoint x: 294, endPoint y: 287, distance: 273.6
click at [294, 287] on div "Recording Title: TAKE U AWAY (FEAT. FUTURE)" at bounding box center [621, 287] width 1199 height 27
copy div "TAKE U AWAY (FEAT. FUTURE)"
drag, startPoint x: 380, startPoint y: 316, endPoint x: 316, endPoint y: 305, distance: 65.9
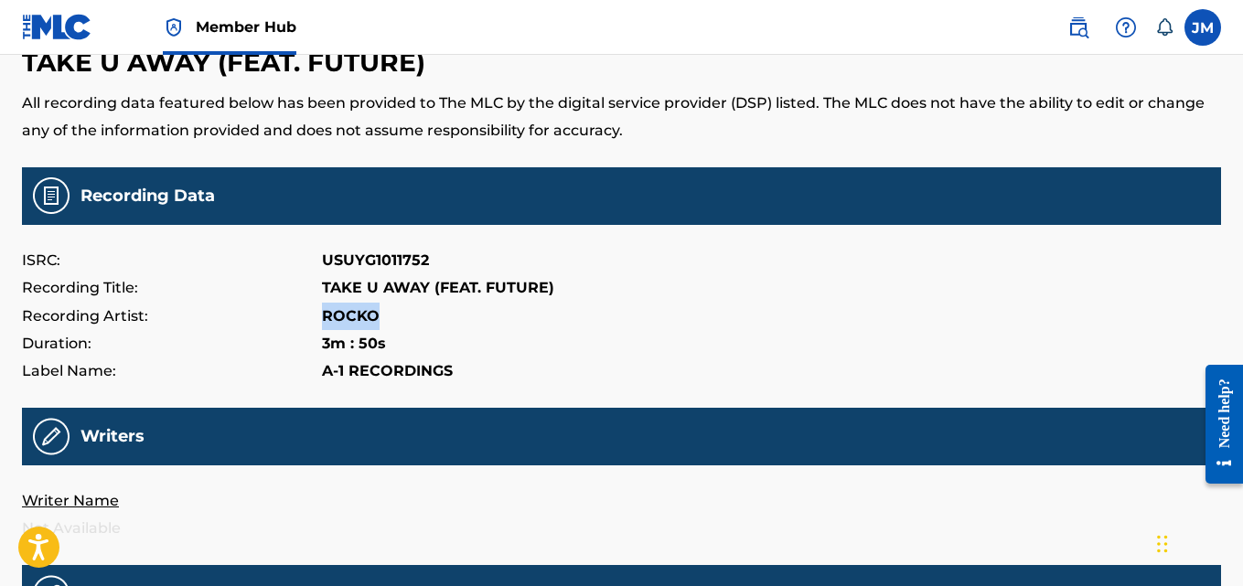
click at [316, 305] on div "Recording Artist: ROCKO" at bounding box center [621, 316] width 1199 height 27
copy div "ROCKO"
drag, startPoint x: 429, startPoint y: 260, endPoint x: 319, endPoint y: 267, distance: 110.0
click at [319, 267] on div "ISRC: USUYG1011752" at bounding box center [621, 260] width 1199 height 27
copy div "USUYG1011752"
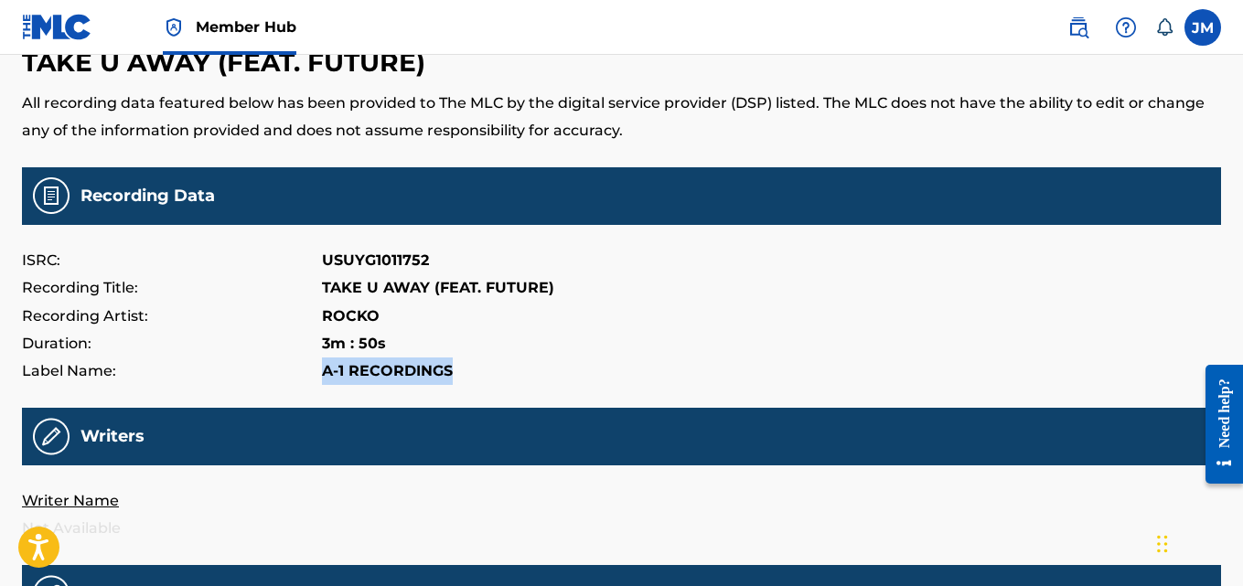
drag, startPoint x: 457, startPoint y: 369, endPoint x: 316, endPoint y: 376, distance: 142.0
click at [316, 376] on div "Label Name: A-1 RECORDINGS" at bounding box center [621, 371] width 1199 height 27
copy div "A-1 RECORDINGS"
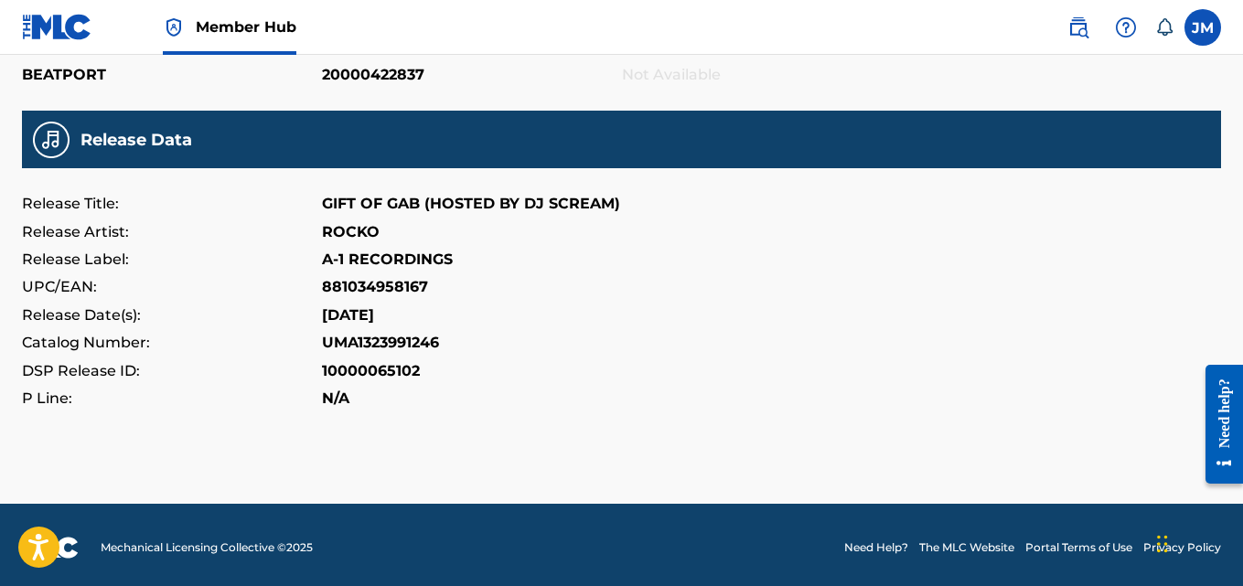
scroll to position [703, 0]
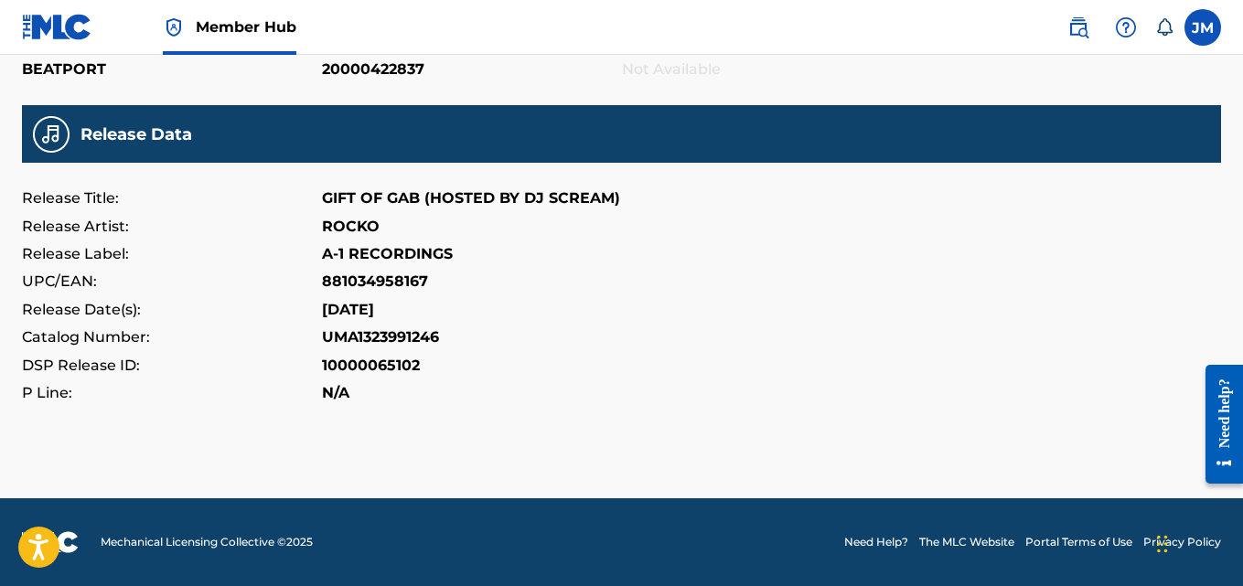
drag, startPoint x: 407, startPoint y: 311, endPoint x: 324, endPoint y: 301, distance: 83.8
click at [324, 301] on div "Release Date(s): 2019-08-26" at bounding box center [621, 309] width 1199 height 27
copy p "2019-08-26"
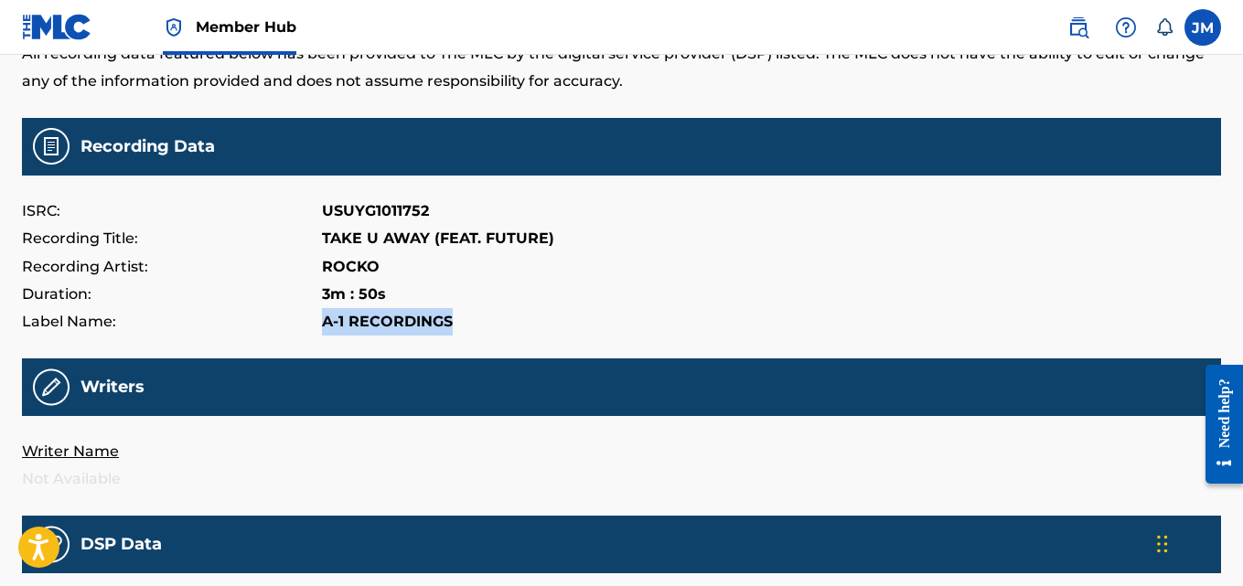
scroll to position [0, 0]
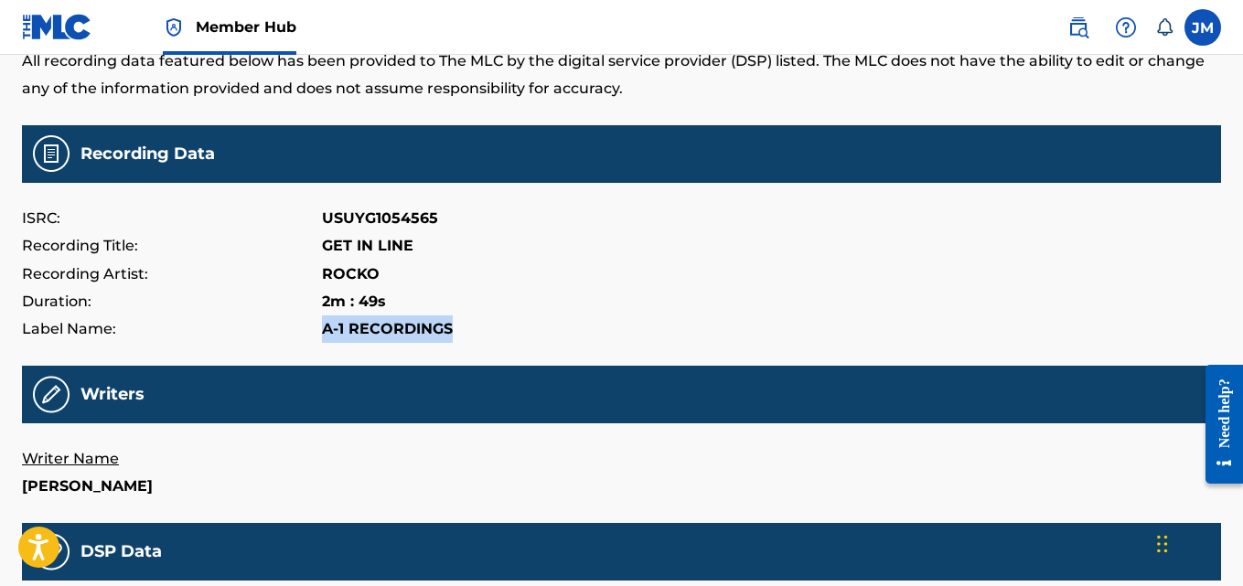
scroll to position [113, 0]
